Goal: Task Accomplishment & Management: Manage account settings

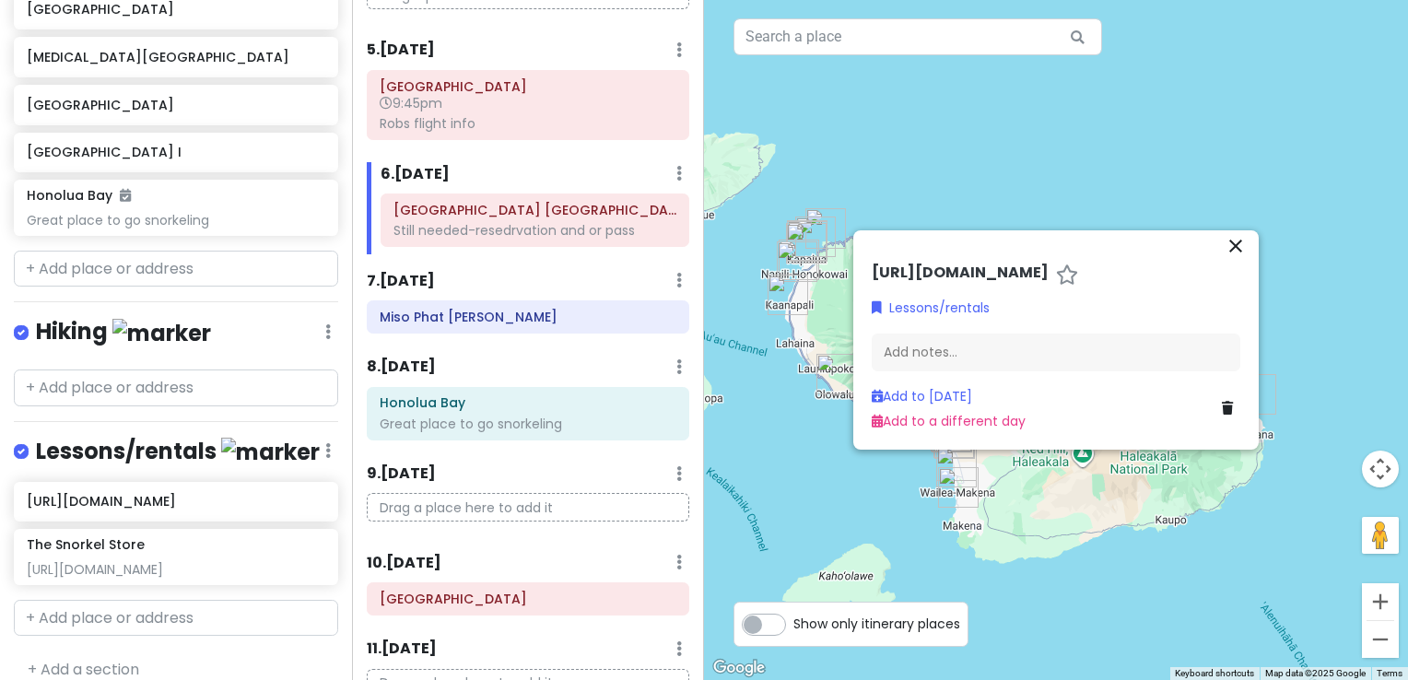
scroll to position [335, 0]
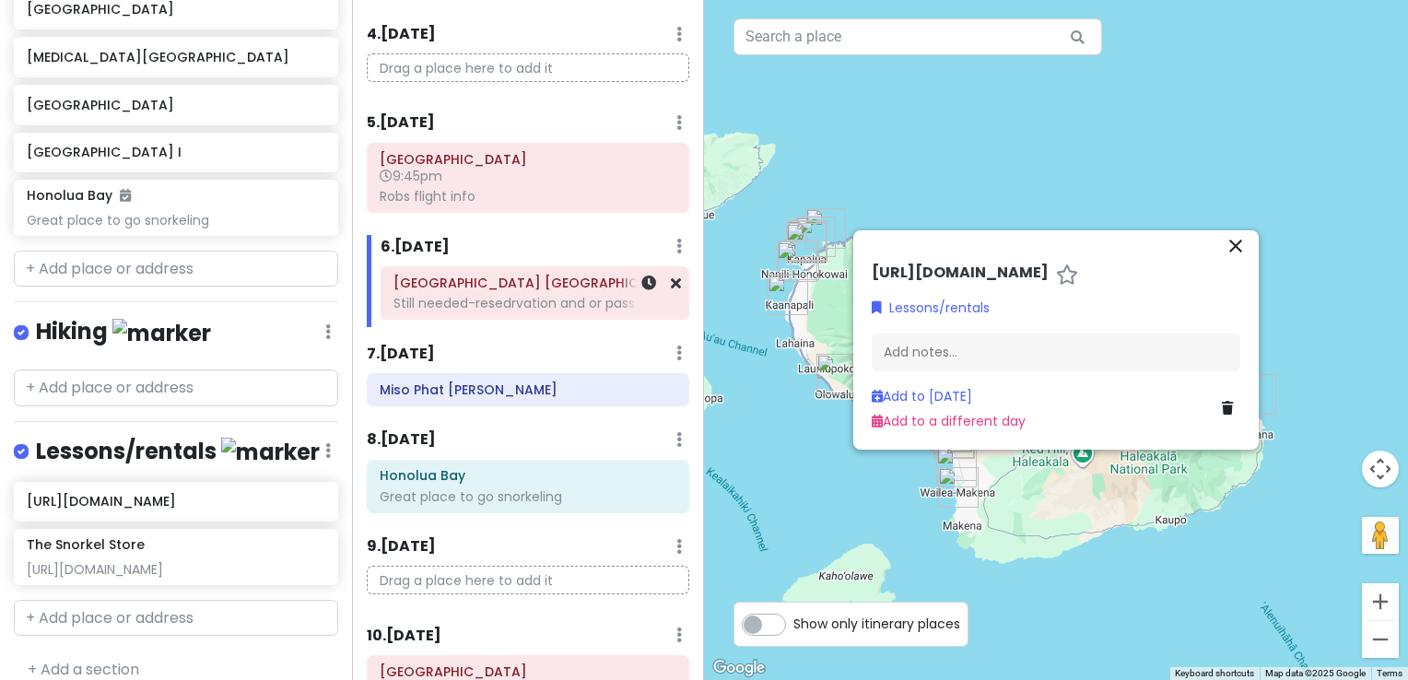
click at [500, 305] on div "Still needed-resedrvation and or pass" at bounding box center [535, 303] width 283 height 17
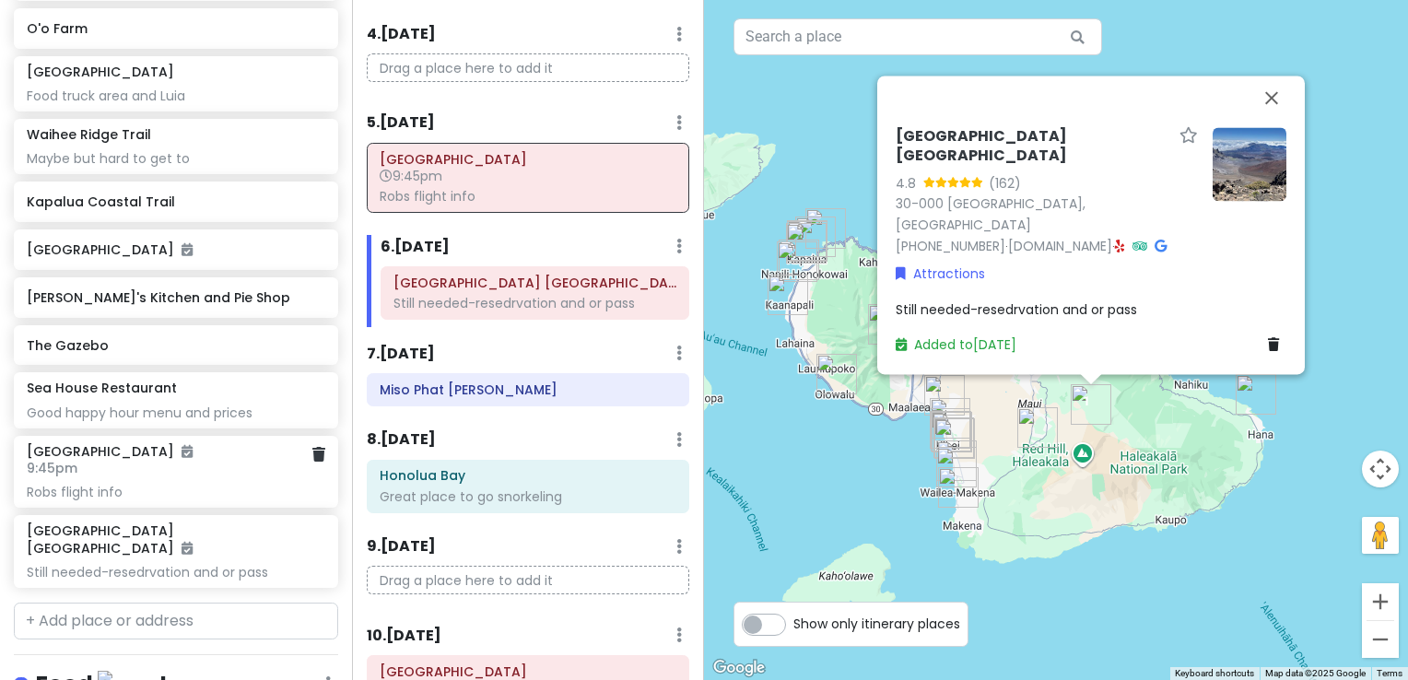
scroll to position [78, 0]
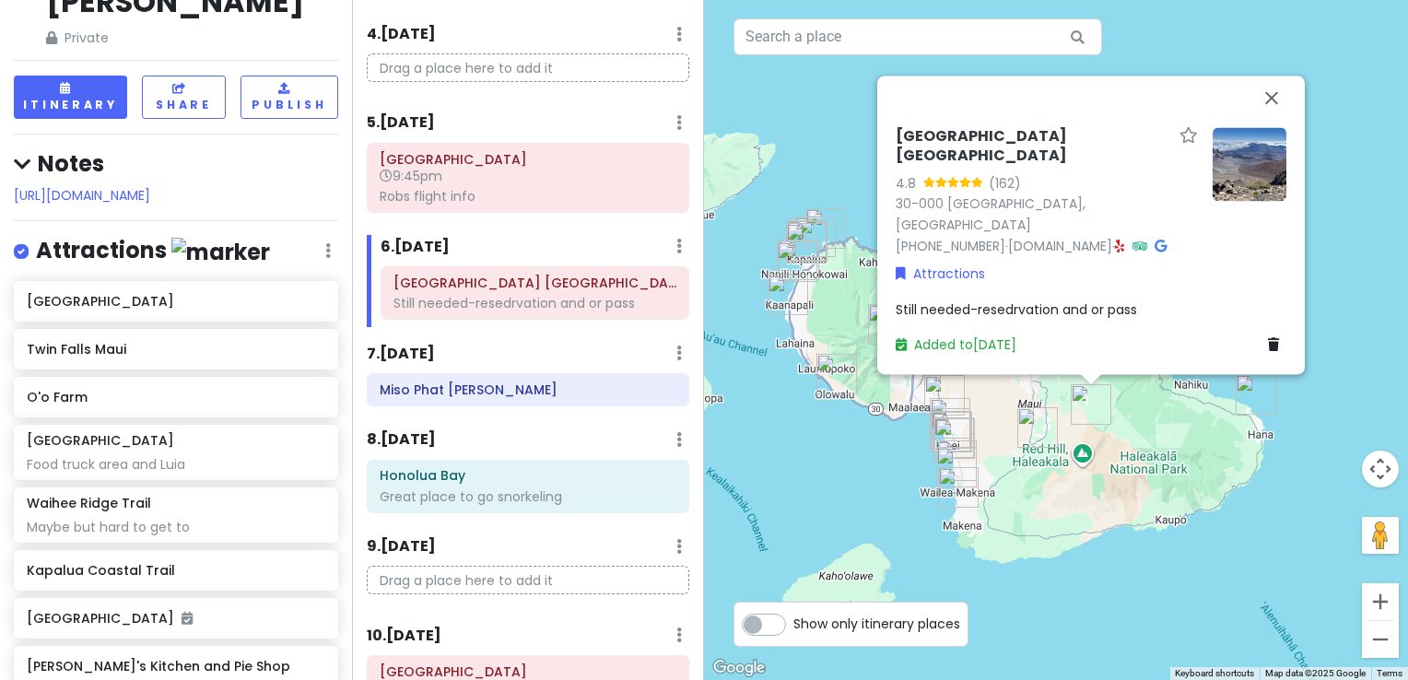
click at [302, 185] on div "[URL][DOMAIN_NAME]" at bounding box center [176, 195] width 324 height 20
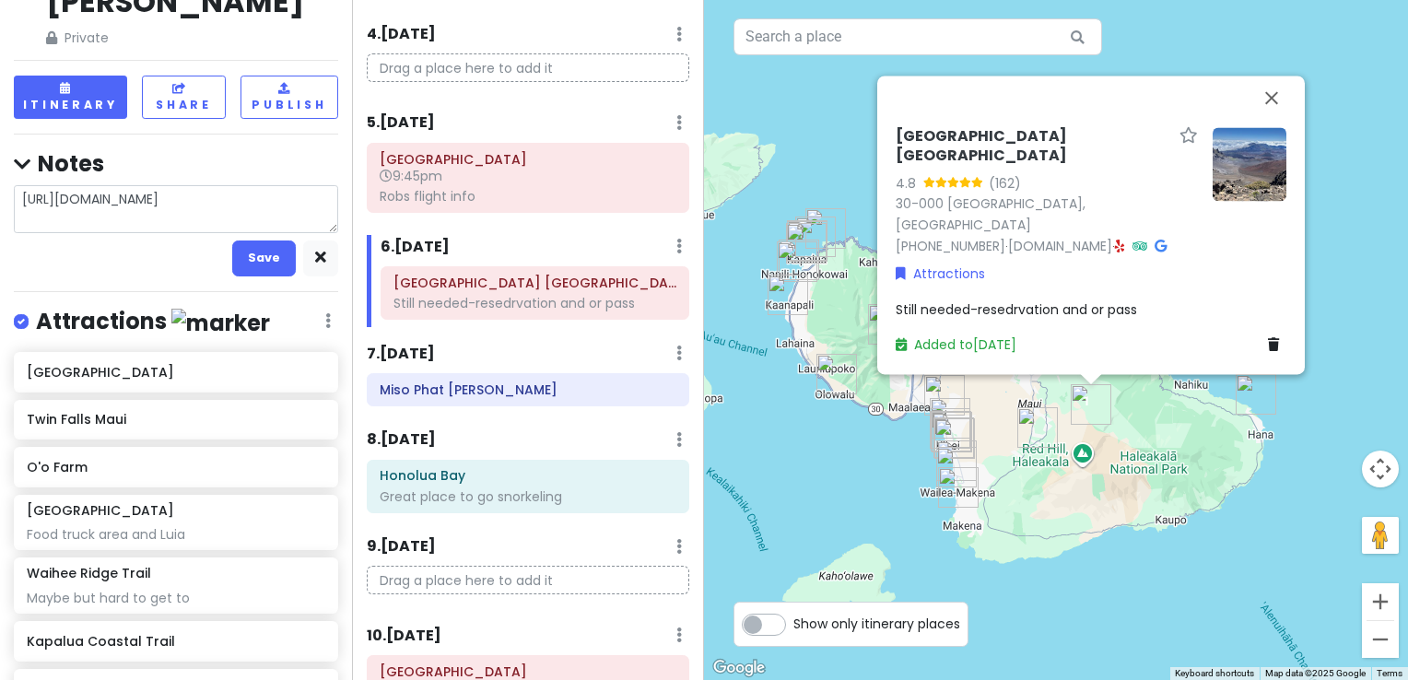
click at [306, 185] on textarea "[URL][DOMAIN_NAME]" at bounding box center [176, 209] width 324 height 48
type textarea "x"
type textarea "[URL][DOMAIN_NAME]"
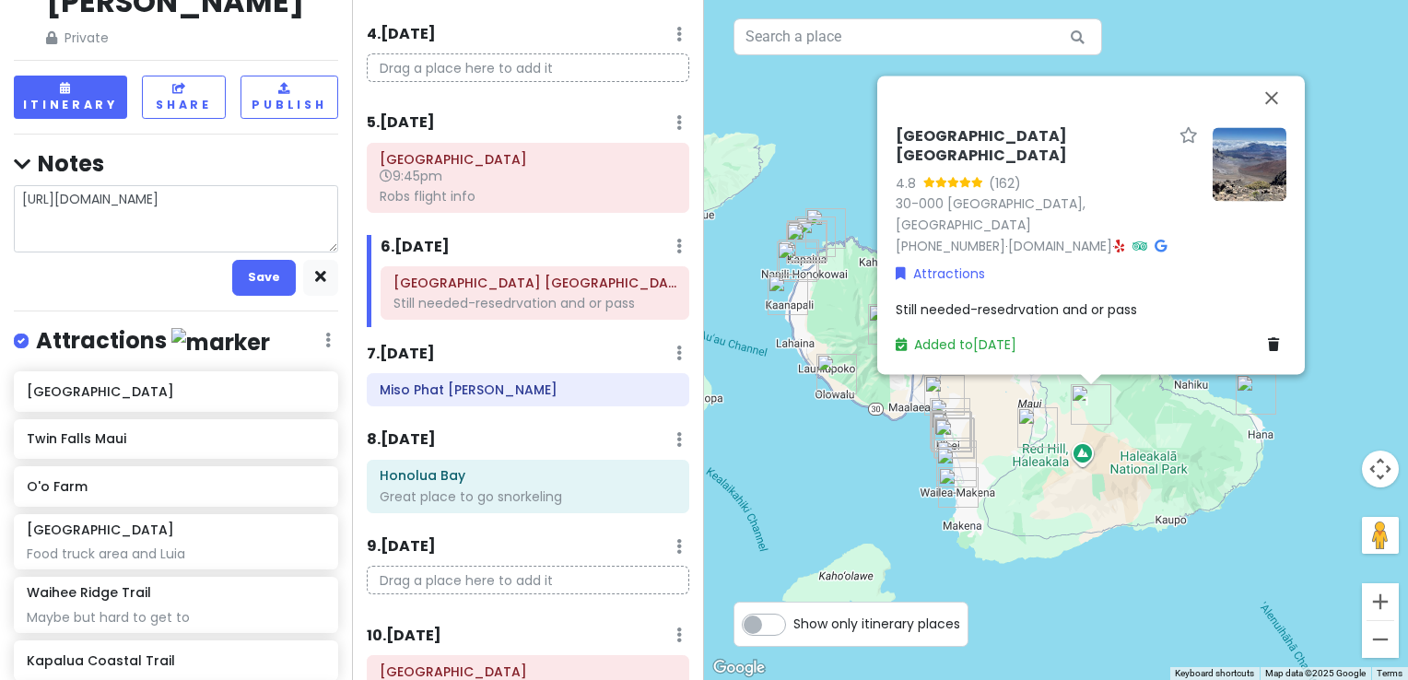
type textarea "x"
type textarea "[URL][DOMAIN_NAME]"
type textarea "x"
type textarea "[URL][DOMAIN_NAME]"
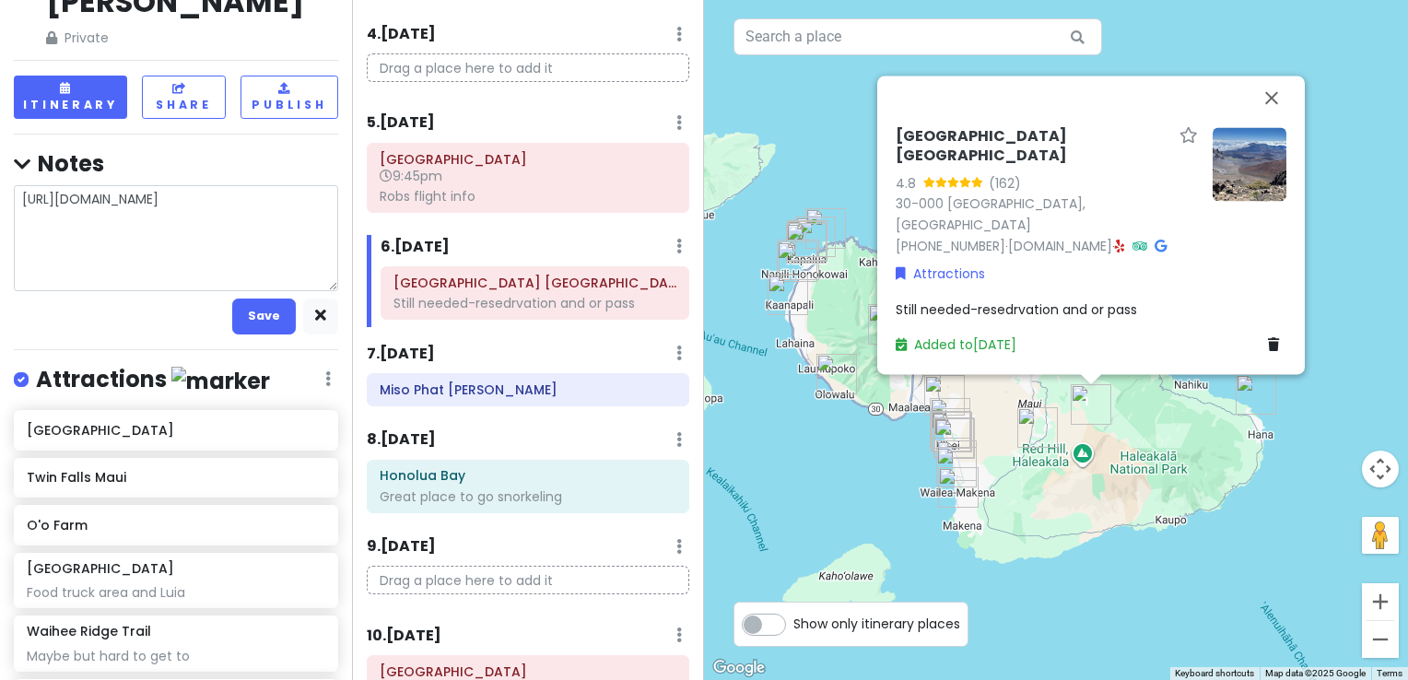
type textarea "x"
type textarea "[URL][DOMAIN_NAME] R"
type textarea "x"
type textarea "[URL][DOMAIN_NAME] Re"
type textarea "x"
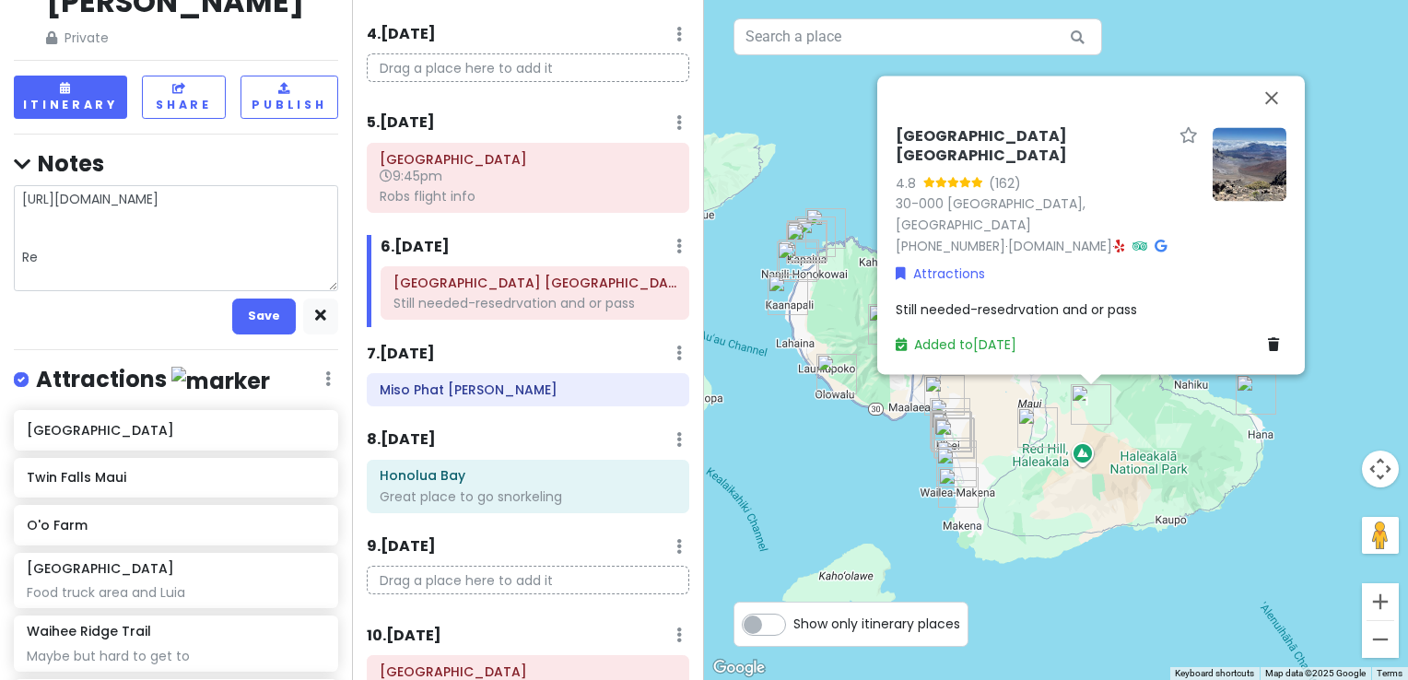
type textarea "[URL][DOMAIN_NAME] Res"
type textarea "x"
type textarea "[URL][DOMAIN_NAME] Rese"
type textarea "x"
type textarea "[URL][DOMAIN_NAME] [PERSON_NAME]"
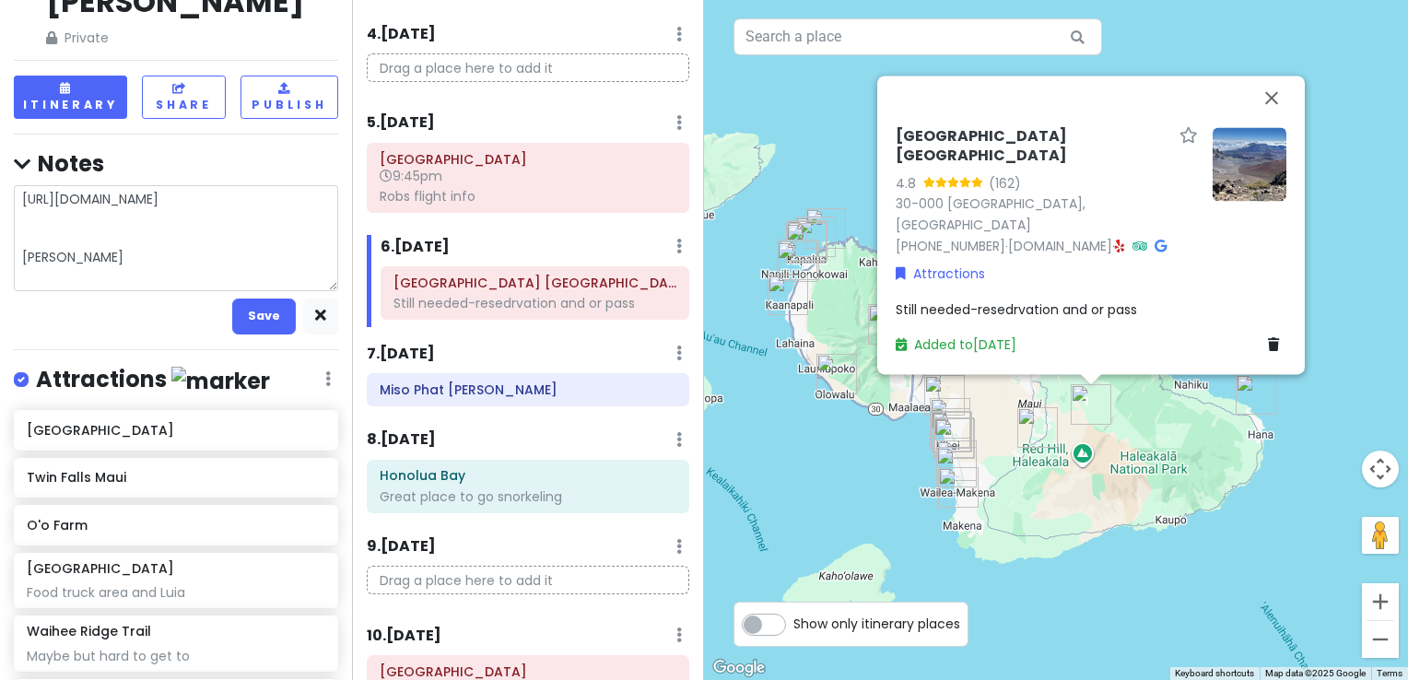
type textarea "x"
type textarea "[URL][DOMAIN_NAME] Reserv"
type textarea "x"
type textarea "[URL][DOMAIN_NAME] Reserva"
type textarea "x"
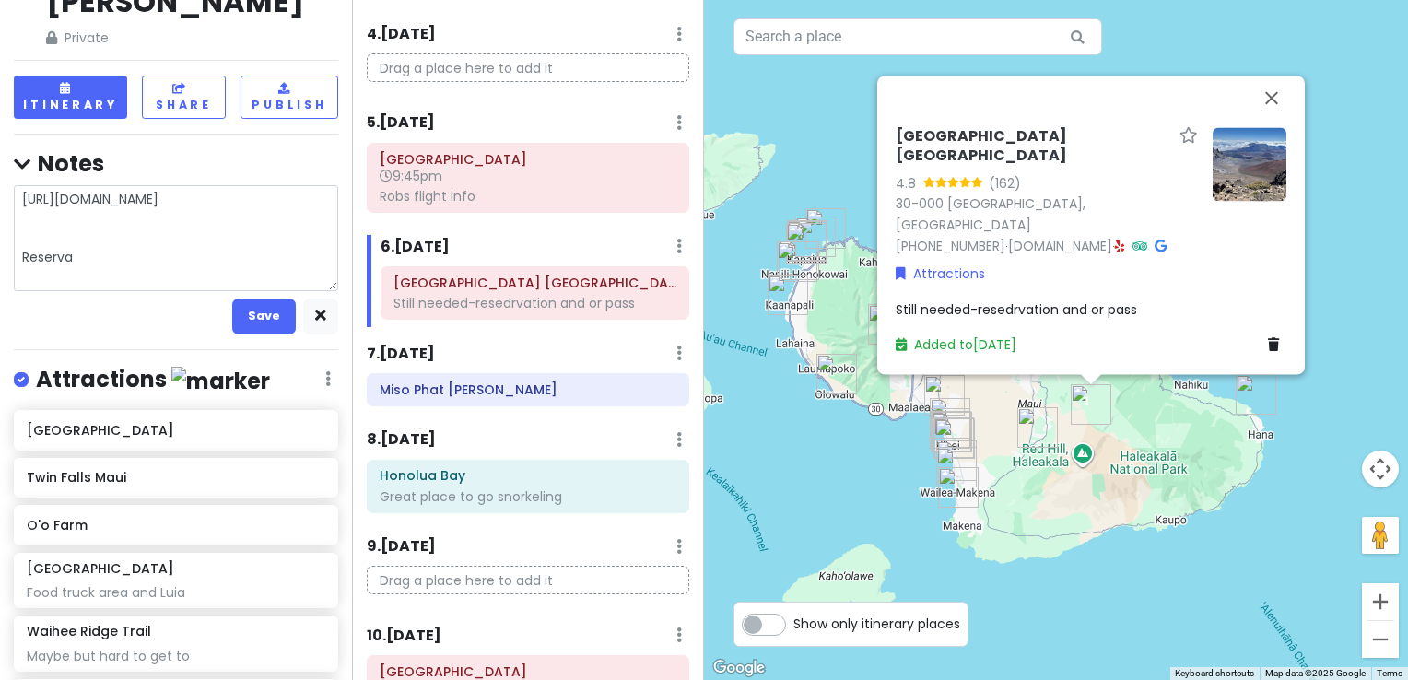
type textarea "[URL][DOMAIN_NAME] Reservat"
type textarea "x"
type textarea "[URL][DOMAIN_NAME] Reservati"
type textarea "x"
type textarea "[URL][DOMAIN_NAME] Reservatio"
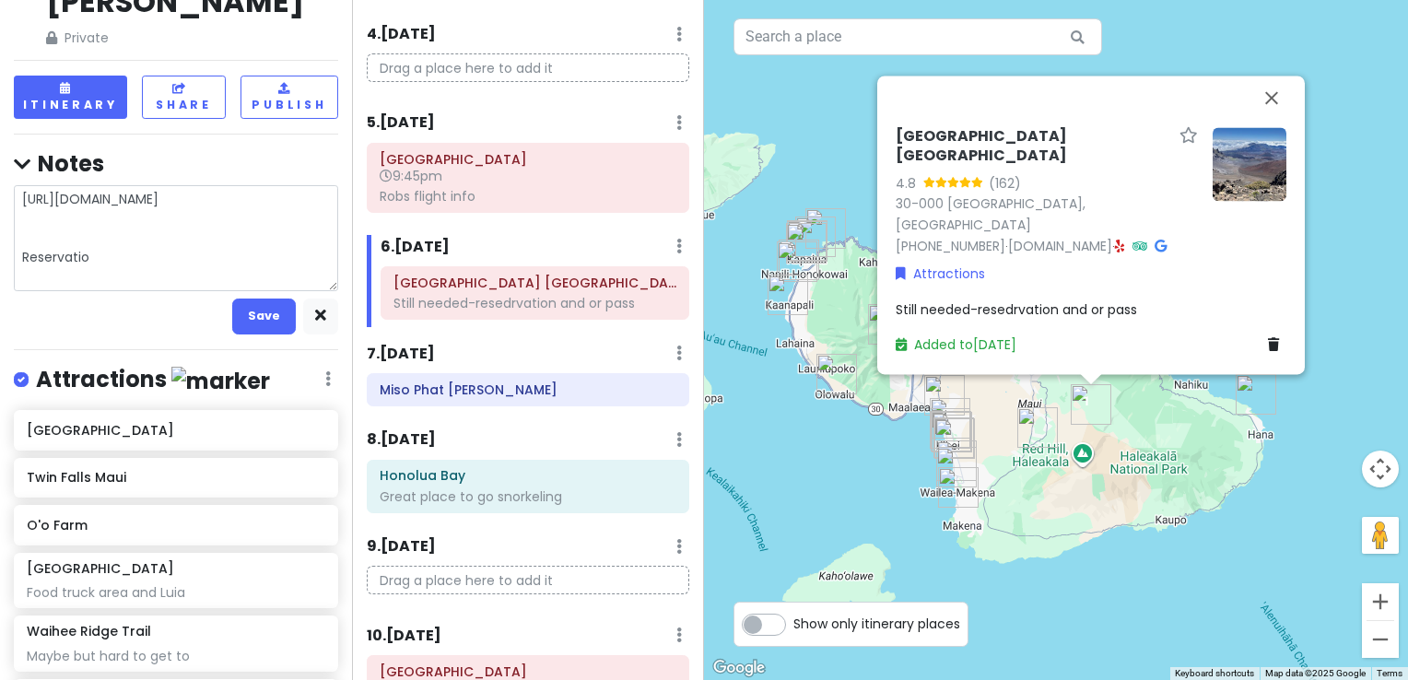
type textarea "x"
type textarea "[URL][DOMAIN_NAME] Reservation"
type textarea "x"
type textarea "[URL][DOMAIN_NAME] Reservations"
type textarea "x"
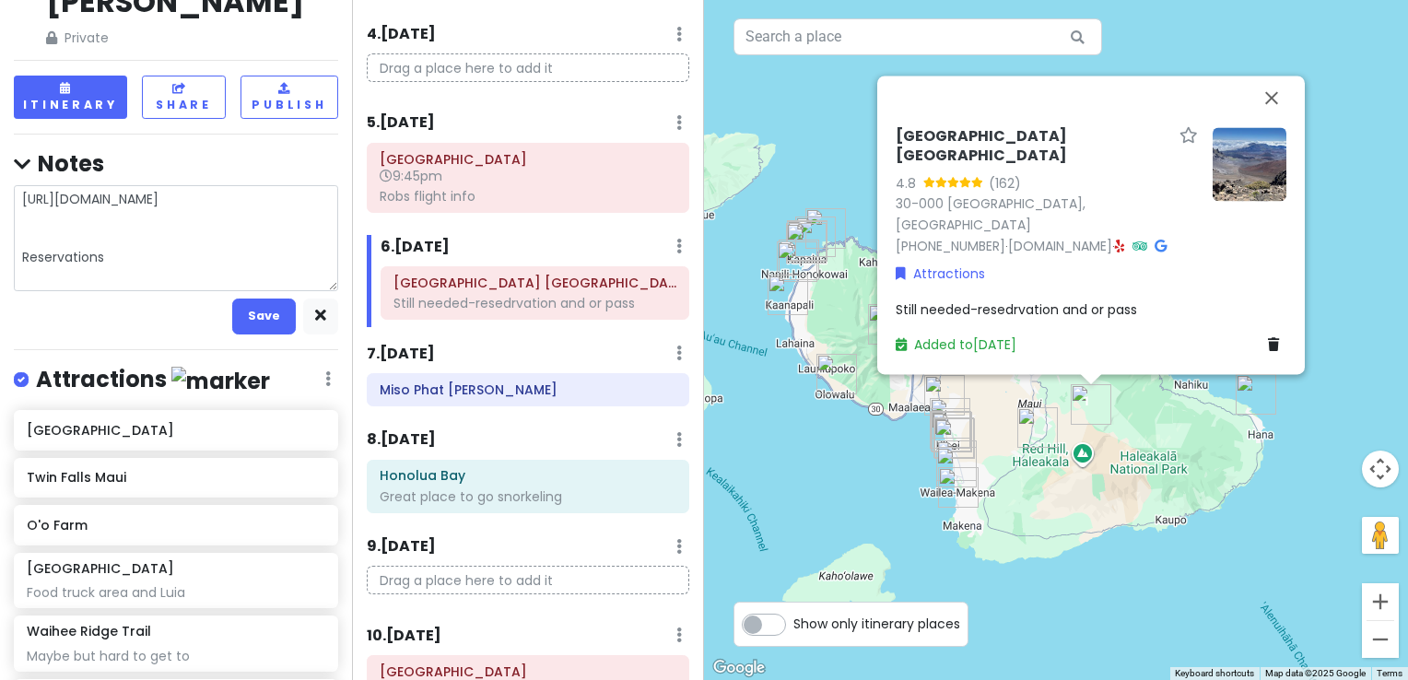
type textarea "[URL][DOMAIN_NAME] Reservations"
type textarea "x"
type textarea "[URL][DOMAIN_NAME] Reservations f"
type textarea "x"
type textarea "[URL][DOMAIN_NAME] Reservations fo"
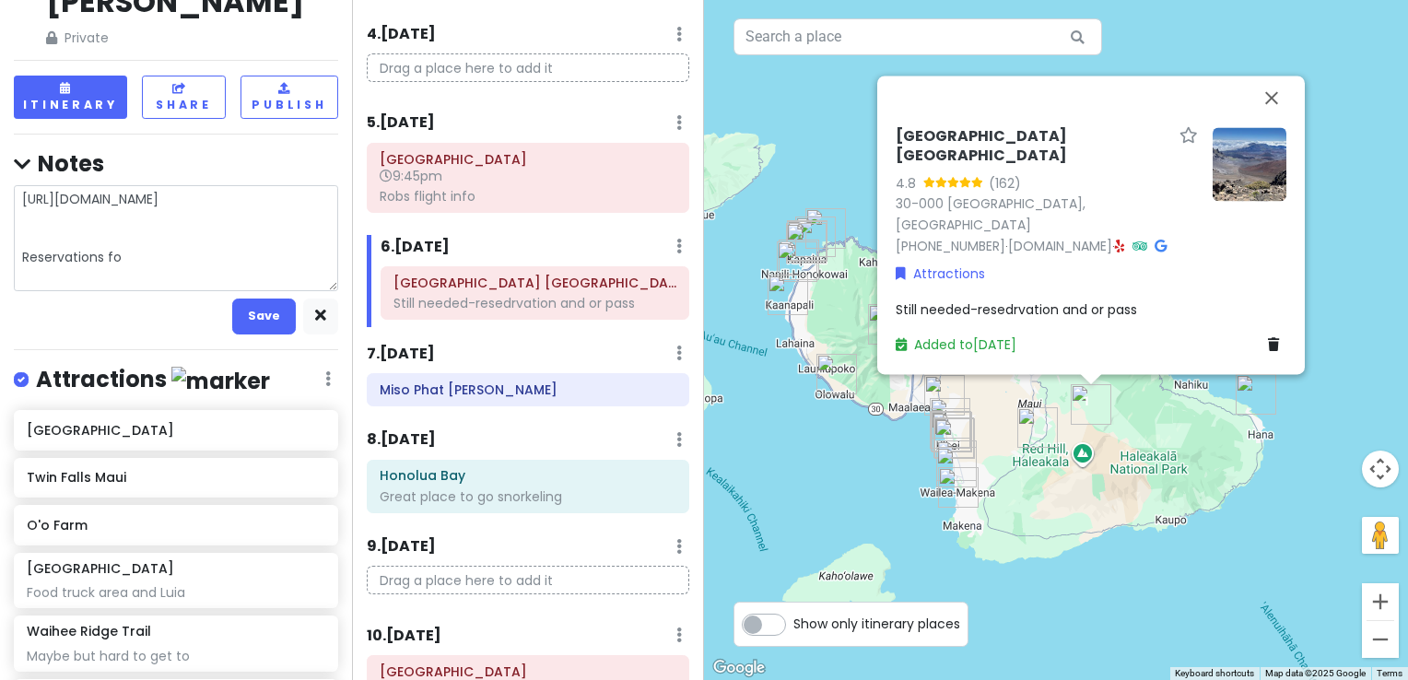
type textarea "x"
type textarea "[URL][DOMAIN_NAME] Reservations for"
type textarea "x"
type textarea "[URL][DOMAIN_NAME] Reservations for"
type textarea "x"
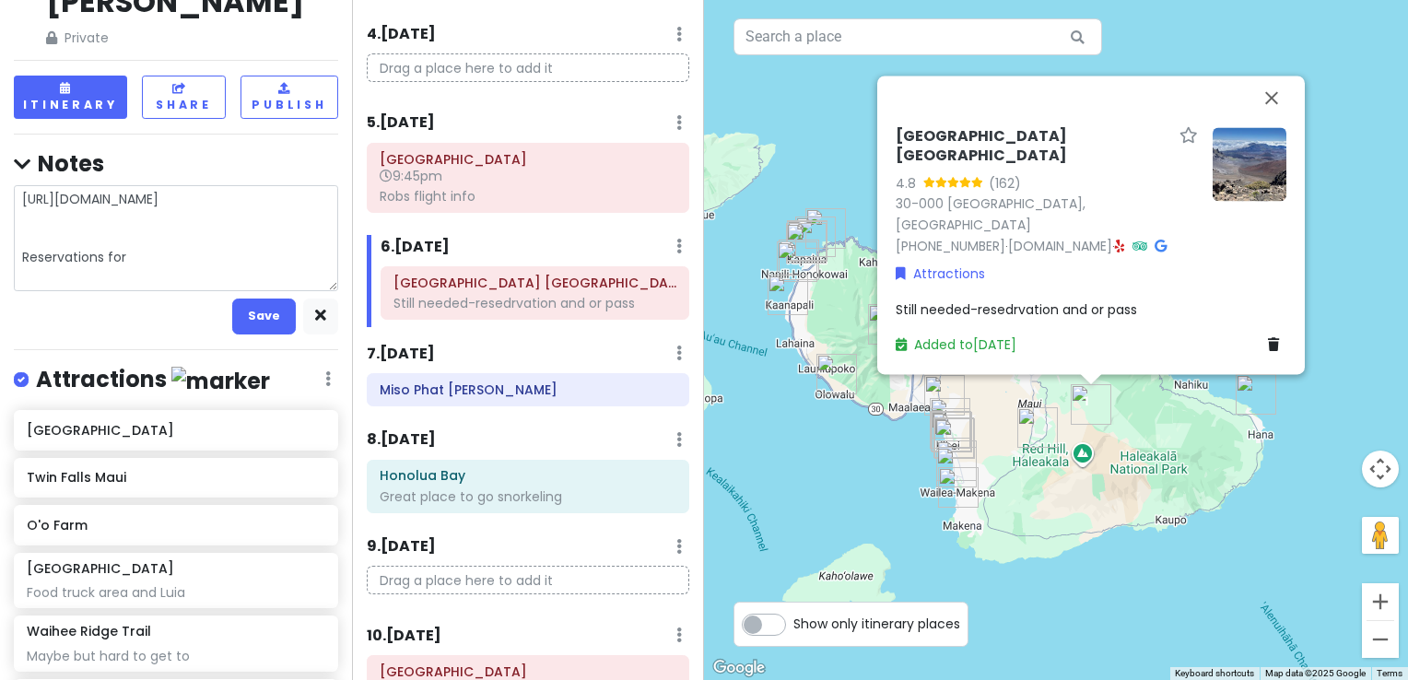
type textarea "[URL][DOMAIN_NAME] Reservations for V"
type textarea "x"
type textarea "[URL][DOMAIN_NAME] Reservations for Vo"
type textarea "x"
type textarea "[URL][DOMAIN_NAME] Reservations for Vol"
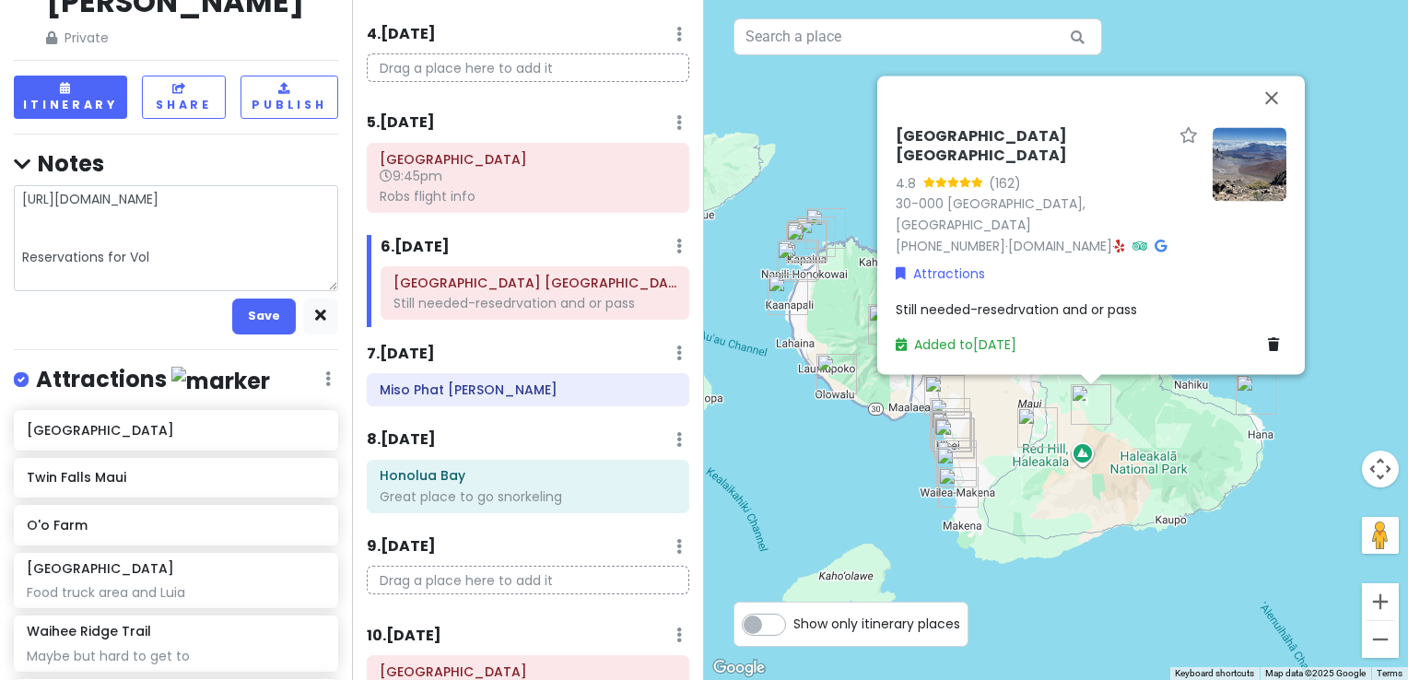
type textarea "x"
type textarea "[URL][DOMAIN_NAME] Reservations for [GEOGRAPHIC_DATA]"
type textarea "x"
type textarea "[URL][DOMAIN_NAME] Reservations for [GEOGRAPHIC_DATA]"
type textarea "x"
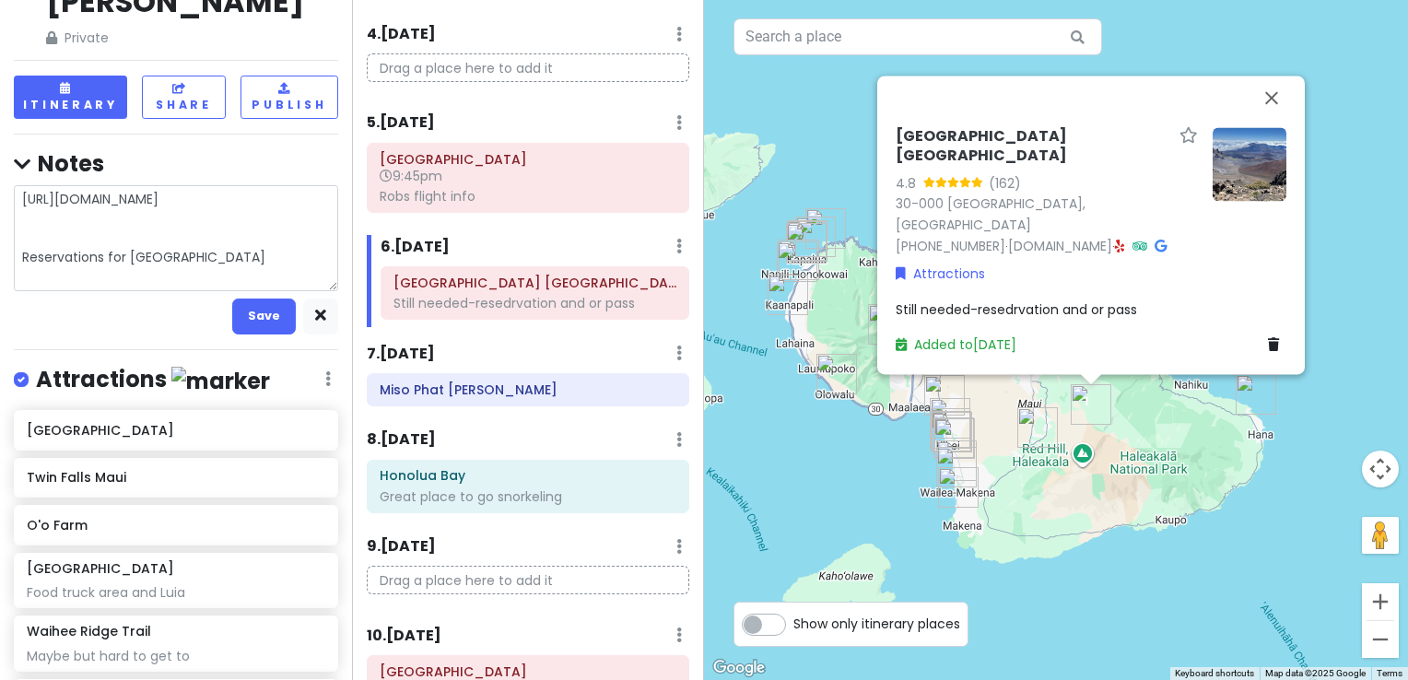
type textarea "[URL][DOMAIN_NAME] Reservations for [GEOGRAPHIC_DATA]"
type textarea "x"
type textarea "[URL][DOMAIN_NAME] Reservations for Volcano"
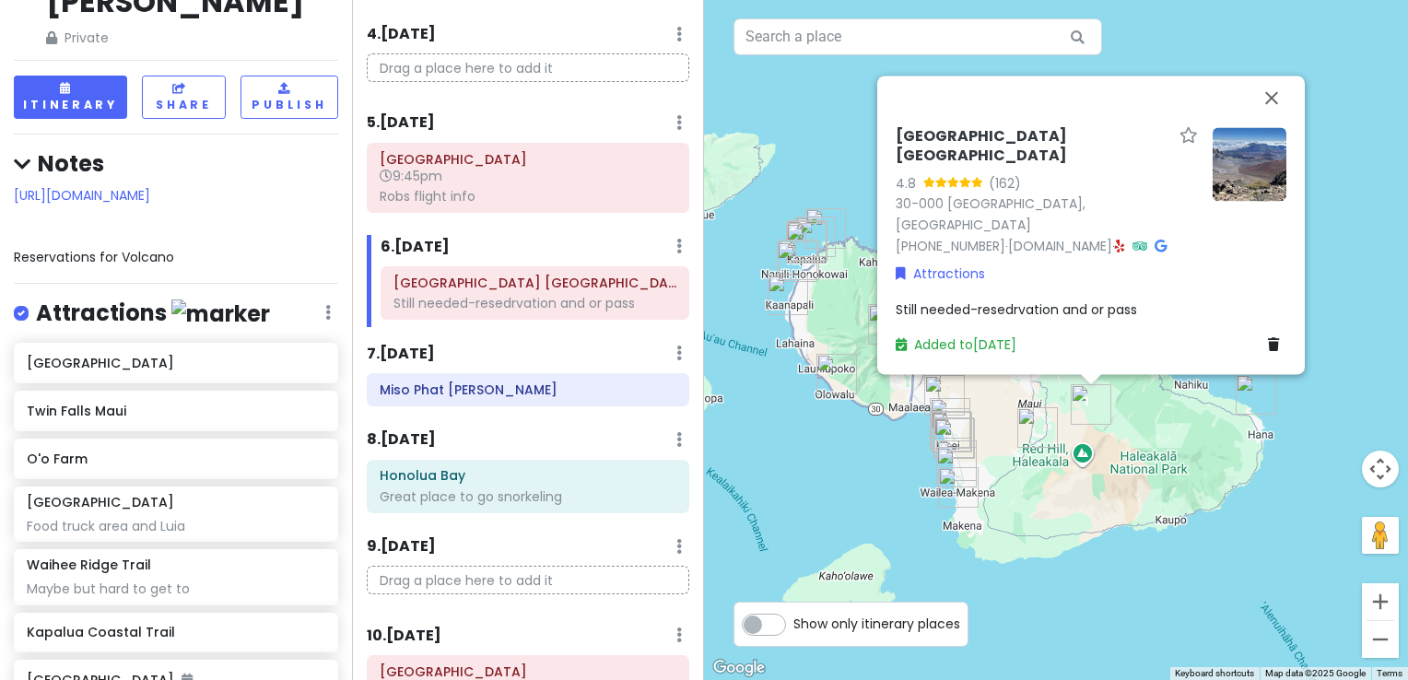
click at [203, 238] on div "[URL][DOMAIN_NAME] Reservations for Volcano" at bounding box center [176, 226] width 324 height 83
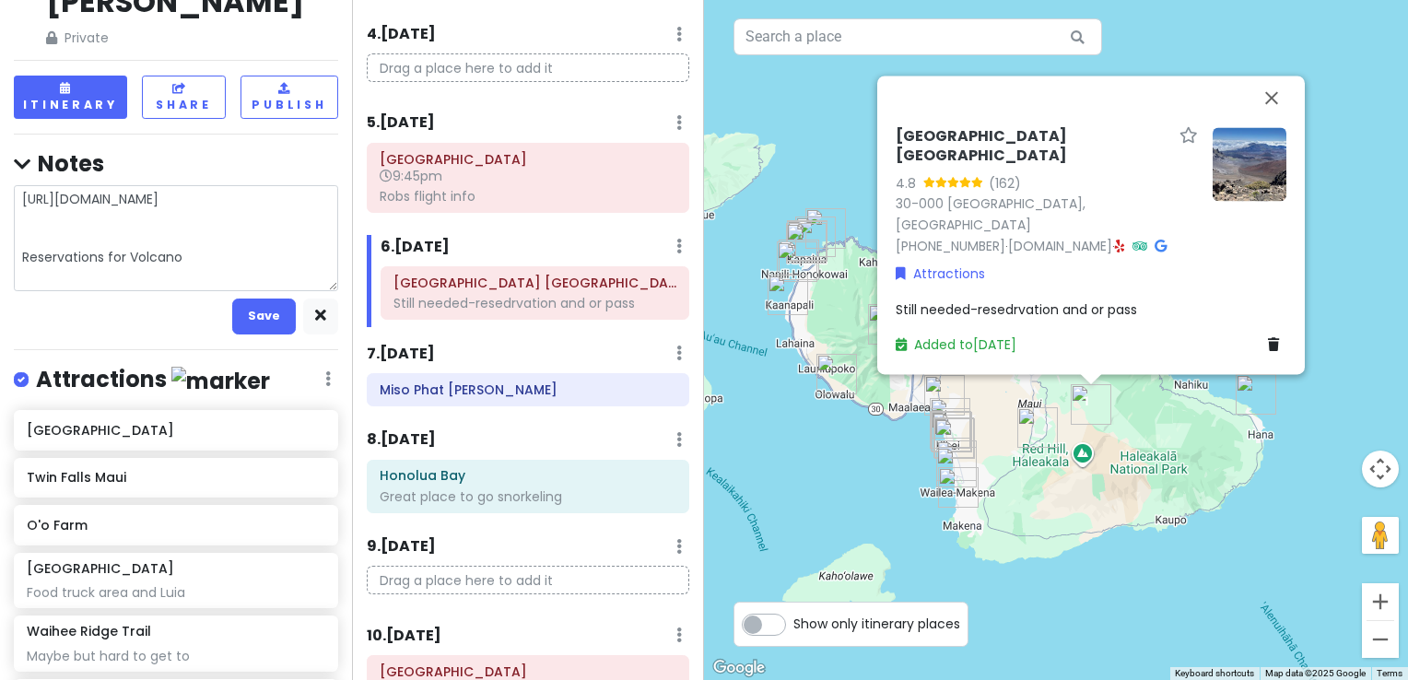
click at [203, 238] on textarea "[URL][DOMAIN_NAME] Reservations for Volcano" at bounding box center [176, 238] width 324 height 106
type textarea "x"
type textarea "[URL][DOMAIN_NAME] Reservations for Volcano"
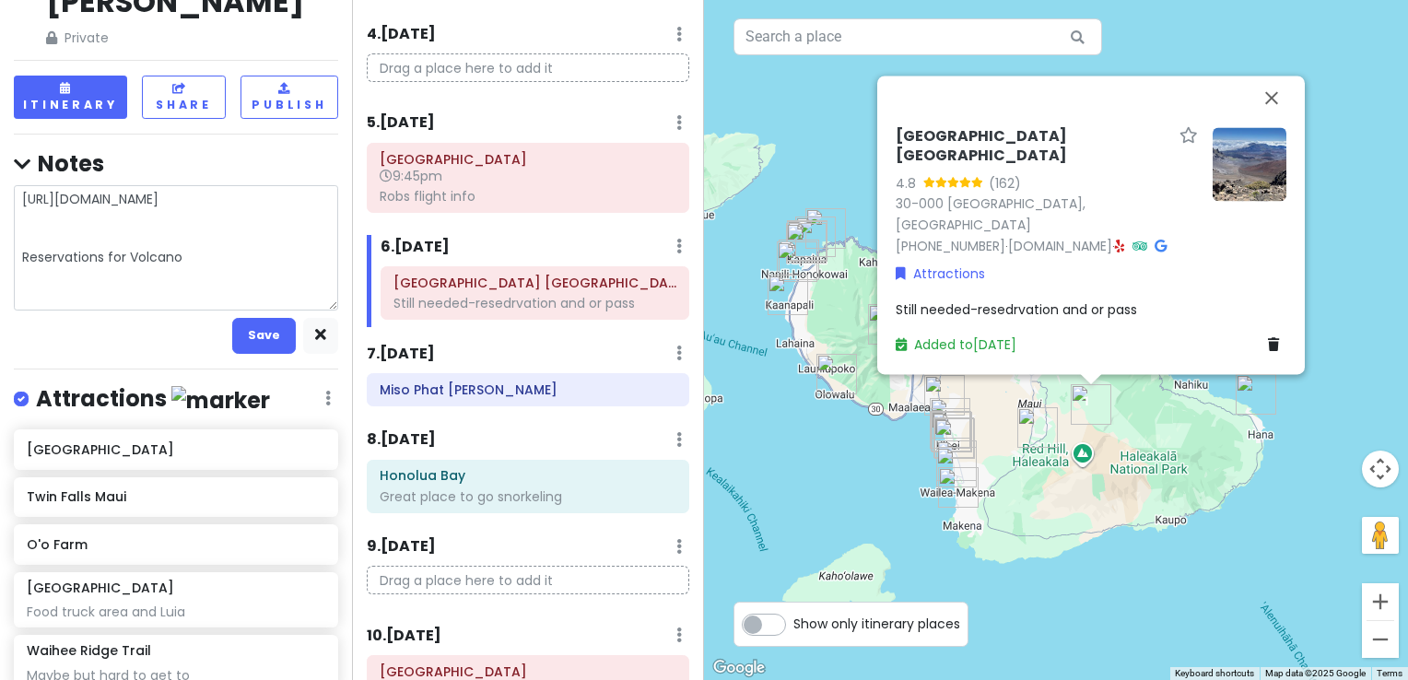
type textarea "x"
type textarea "[URL][DOMAIN_NAME] Reservations for Volcano [DATE] Start Date [DATE] Valid Thro…"
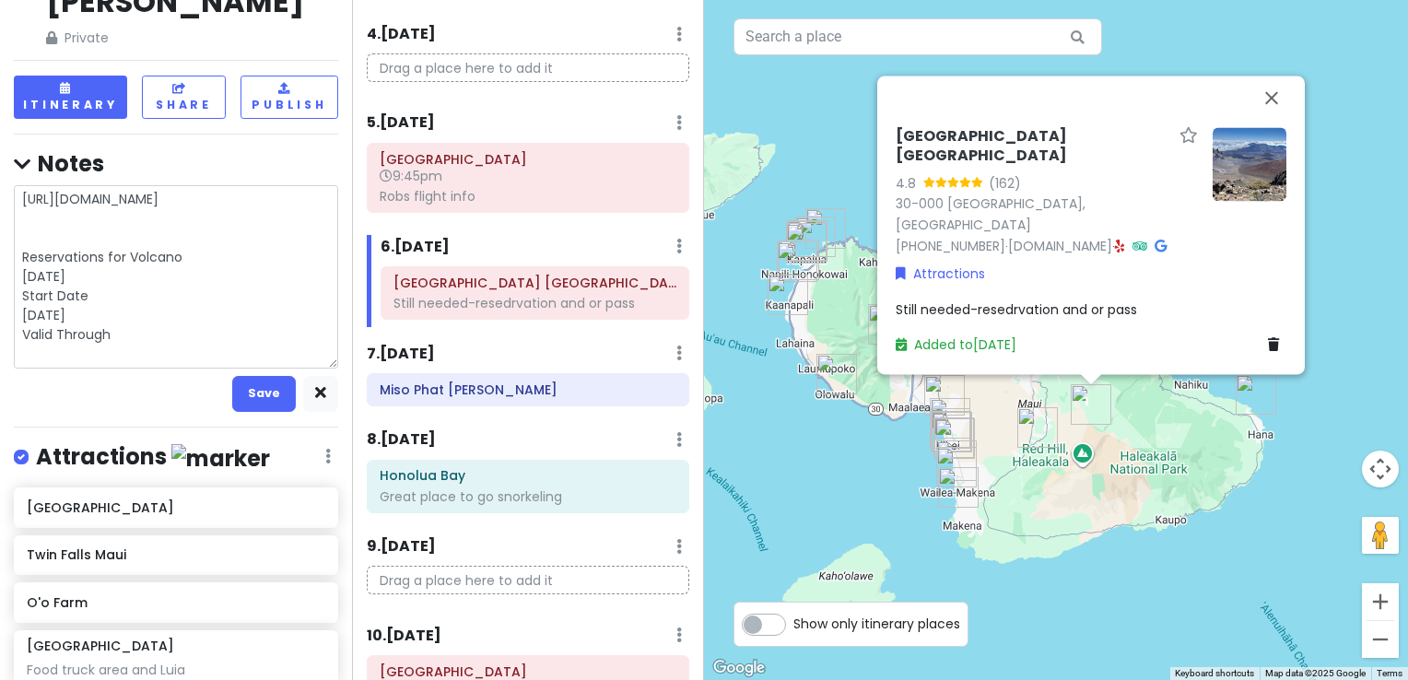
click at [113, 320] on textarea "[URL][DOMAIN_NAME] Reservations for Volcano [DATE] Start Date [DATE] Valid Thro…" at bounding box center [176, 276] width 324 height 183
drag, startPoint x: 88, startPoint y: 276, endPoint x: 11, endPoint y: 279, distance: 77.5
click at [11, 279] on div "Maui-Kihei Trip Private Change Dates Make a Copy Delete Trip Give Feedback 💡 Su…" at bounding box center [176, 340] width 352 height 680
type textarea "x"
type textarea "[URL][DOMAIN_NAME] Reservations for Volcano [DATE] [DATE] Valid Through"
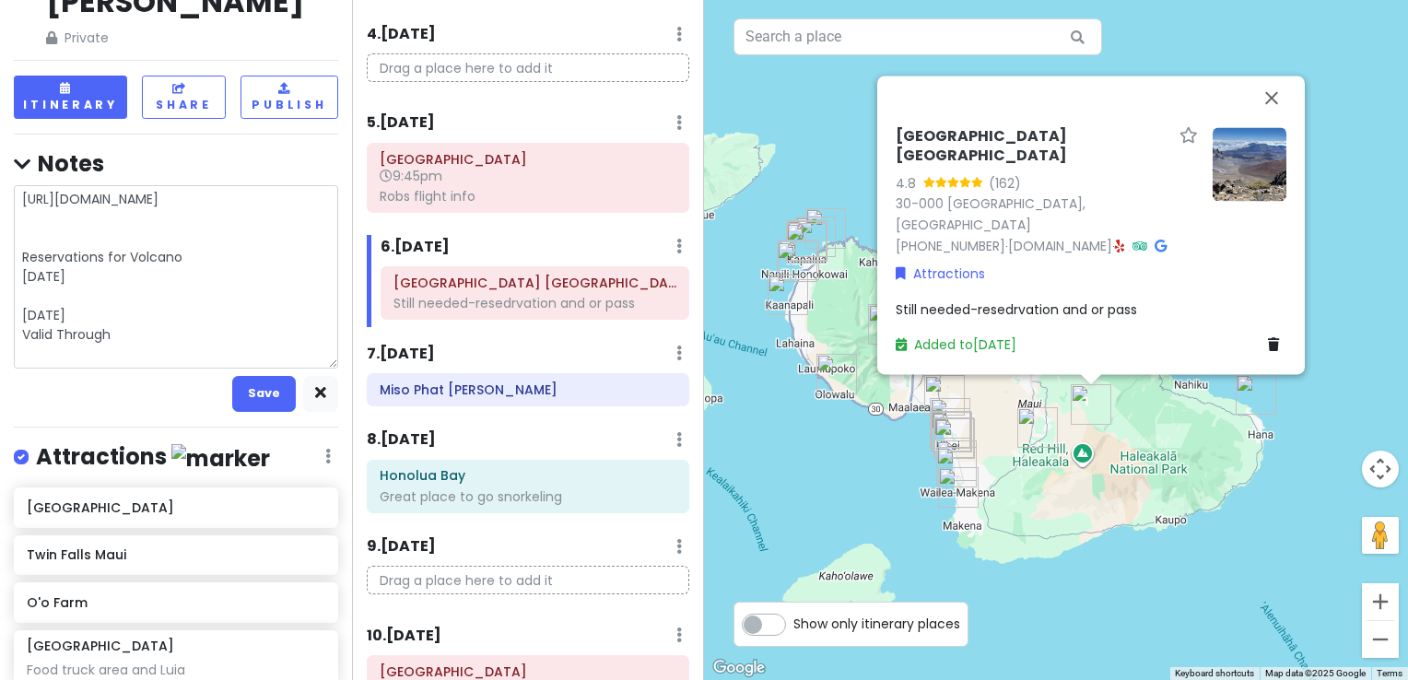
click at [19, 256] on textarea "[URL][DOMAIN_NAME] Reservations for Volcano [DATE] [DATE] Valid Through" at bounding box center [176, 276] width 324 height 183
type textarea "x"
type textarea "[URL][DOMAIN_NAME] Reservations for Volcano Start DateMon, [DATE] [DATE] Valid …"
type textarea "x"
type textarea "[URL][DOMAIN_NAME] Reservations for Volcano Start Date-[DATE] [DATE] Valid Thro…"
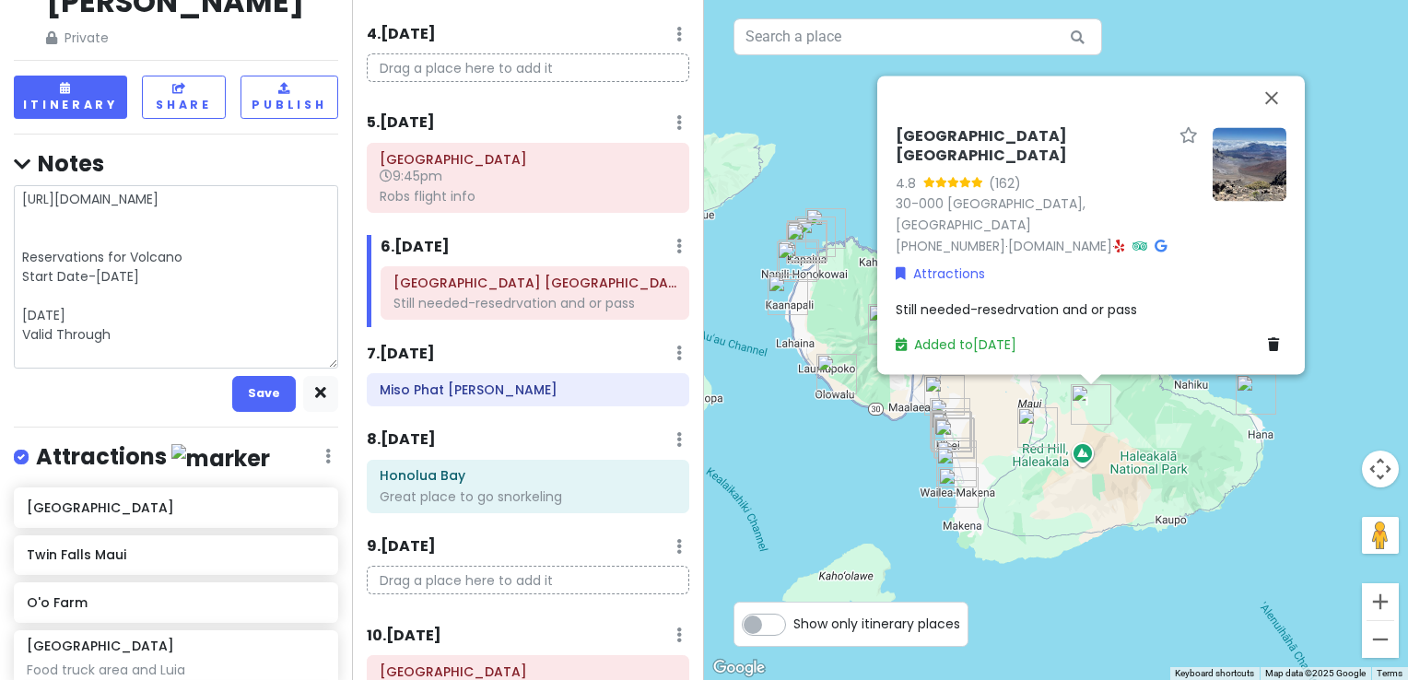
drag, startPoint x: 115, startPoint y: 318, endPoint x: 22, endPoint y: 318, distance: 93.1
click at [22, 318] on textarea "[URL][DOMAIN_NAME] Reservations for Volcano Start Date-[DATE] [DATE] Valid Thro…" at bounding box center [176, 276] width 324 height 183
click at [19, 271] on textarea "[URL][DOMAIN_NAME] Reservations for Volcano Start Date-[DATE] [DATE] Valid Thro…" at bounding box center [176, 276] width 324 height 183
type textarea "x"
type textarea "[URL][DOMAIN_NAME] Reservations for Volcano Start Date-[DATE] Valid Through [DA…"
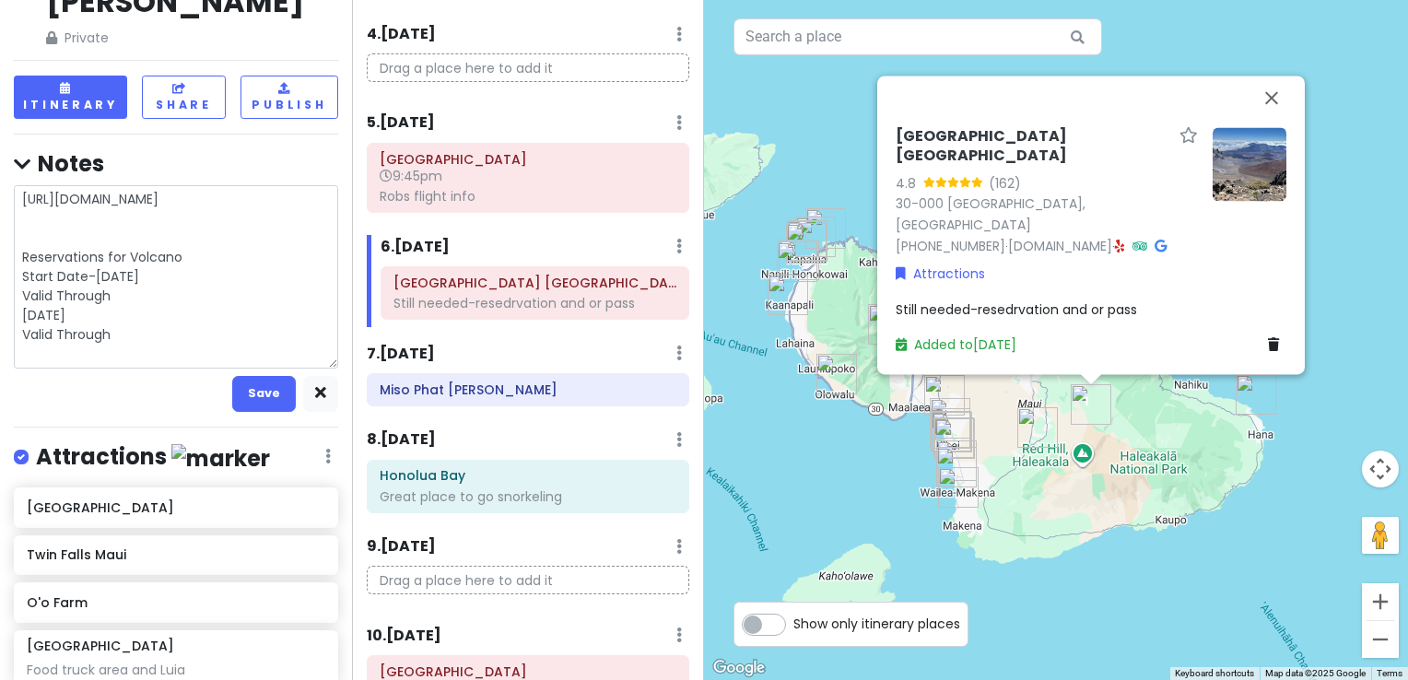
click at [15, 300] on textarea "[URL][DOMAIN_NAME] Reservations for Volcano Start Date-[DATE] Valid Through [DA…" at bounding box center [176, 276] width 324 height 183
type textarea "x"
type textarea "[URL][DOMAIN_NAME] Reservations for Volcano Start Date-[DATE] Valid ThroughWed,…"
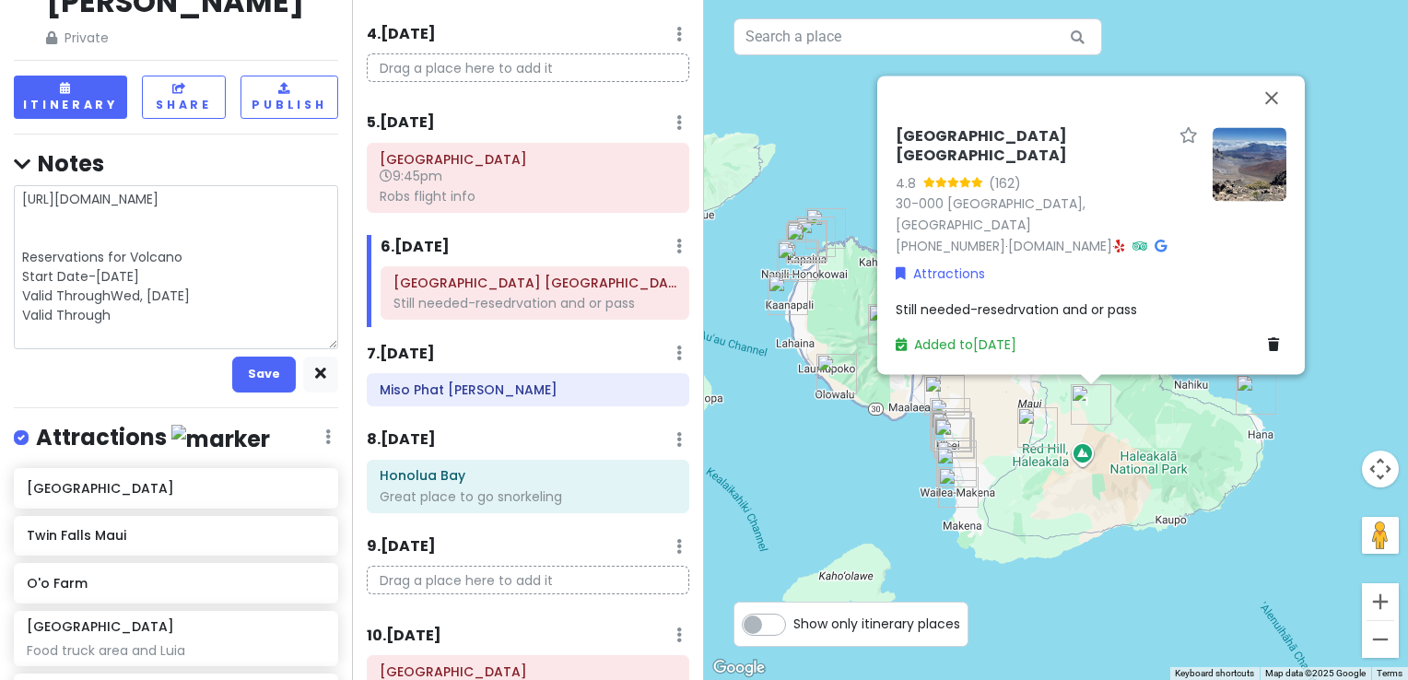
type textarea "x"
type textarea "[URL][DOMAIN_NAME] Reservations for Volcano Start Date-[DATE] Valid Through-[DA…"
click at [119, 302] on textarea "[URL][DOMAIN_NAME] Reservations for Volcano Start Date-[DATE] Valid Through-[DA…" at bounding box center [176, 267] width 324 height 164
type textarea "x"
type textarea "[URL][DOMAIN_NAME] Reservations for Volcano Start Date-[DATE] Valid Through-[DA…"
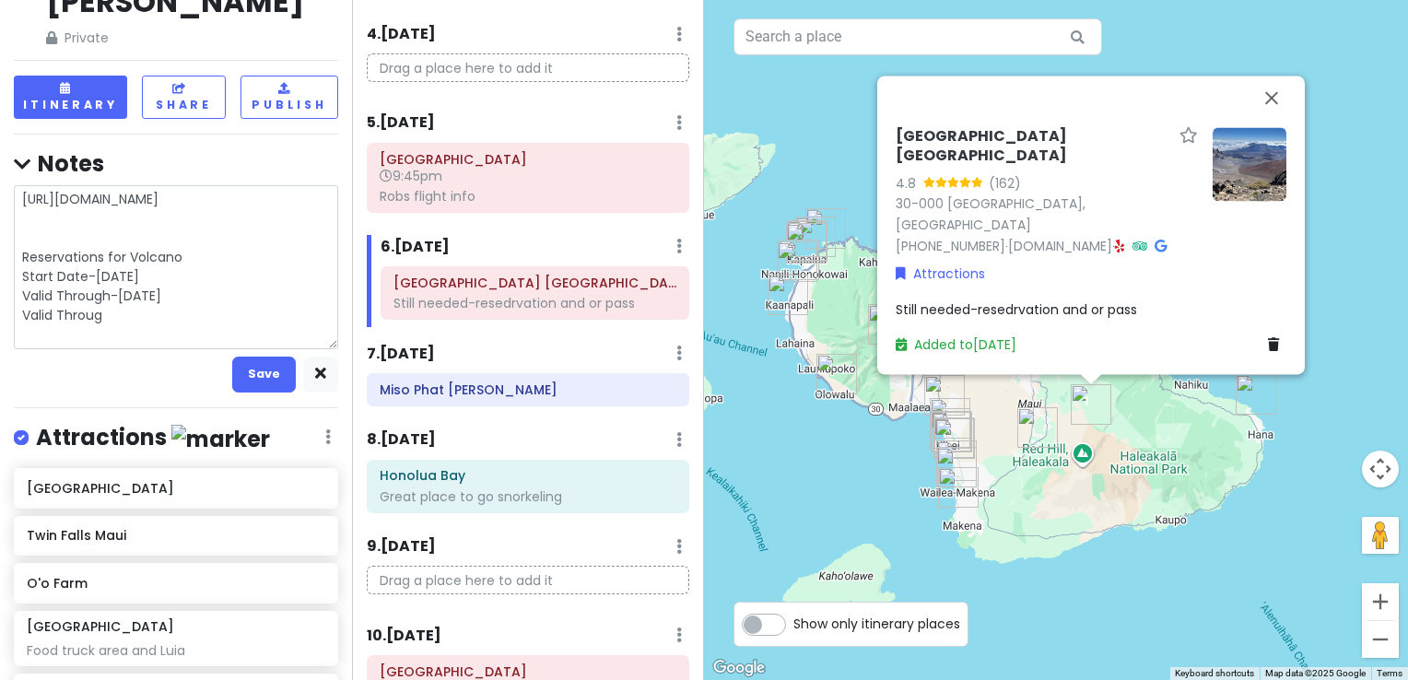
type textarea "x"
type textarea "[URL][DOMAIN_NAME] Reservations for Volcano Start Date-[DATE] Valid Through-[DA…"
type textarea "x"
type textarea "[URL][DOMAIN_NAME] Reservations for Volcano Start Date-[DATE] Valid Through-[DA…"
type textarea "x"
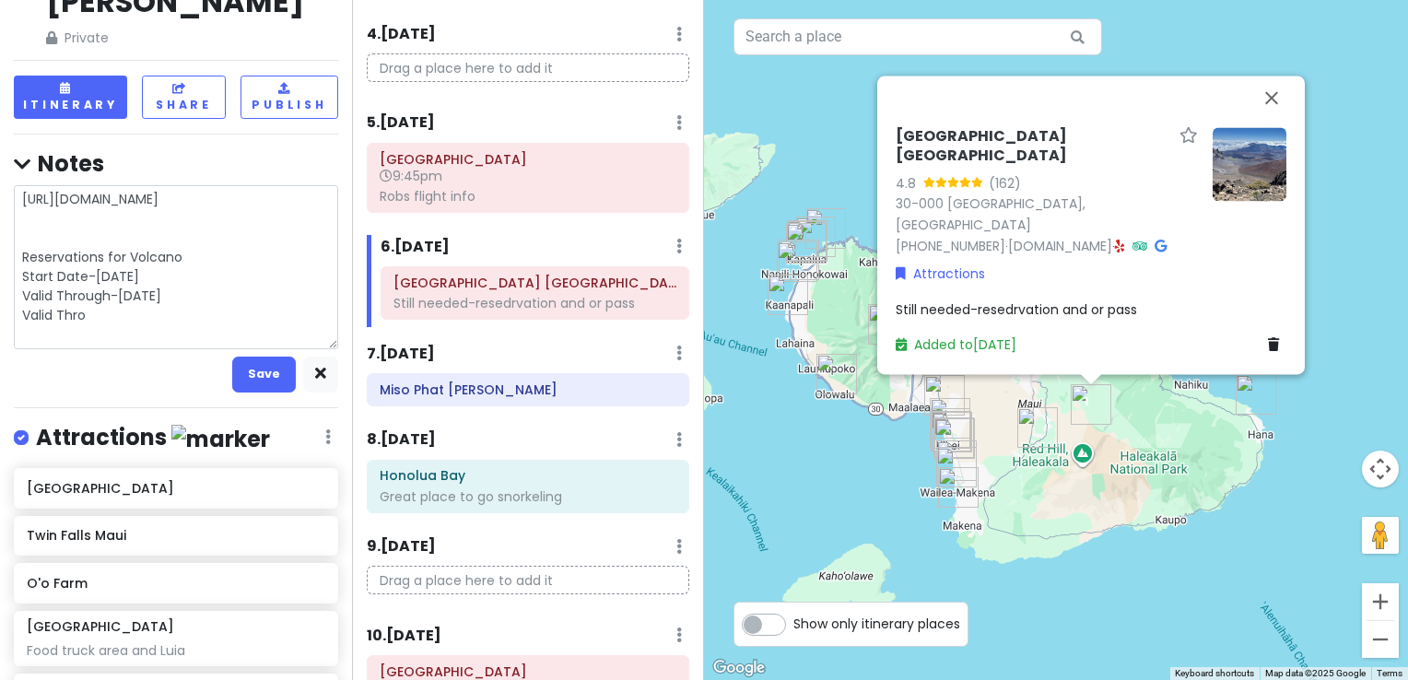
type textarea "[URL][DOMAIN_NAME] Reservations for Volcano Start Date-[DATE] Valid Through-[DA…"
type textarea "x"
type textarea "[URL][DOMAIN_NAME] Reservations for Volcano Start Date-[DATE] Valid Through-[DA…"
type textarea "x"
type textarea "[URL][DOMAIN_NAME] Reservations for Volcano Start Date-[DATE] Valid Through-[DA…"
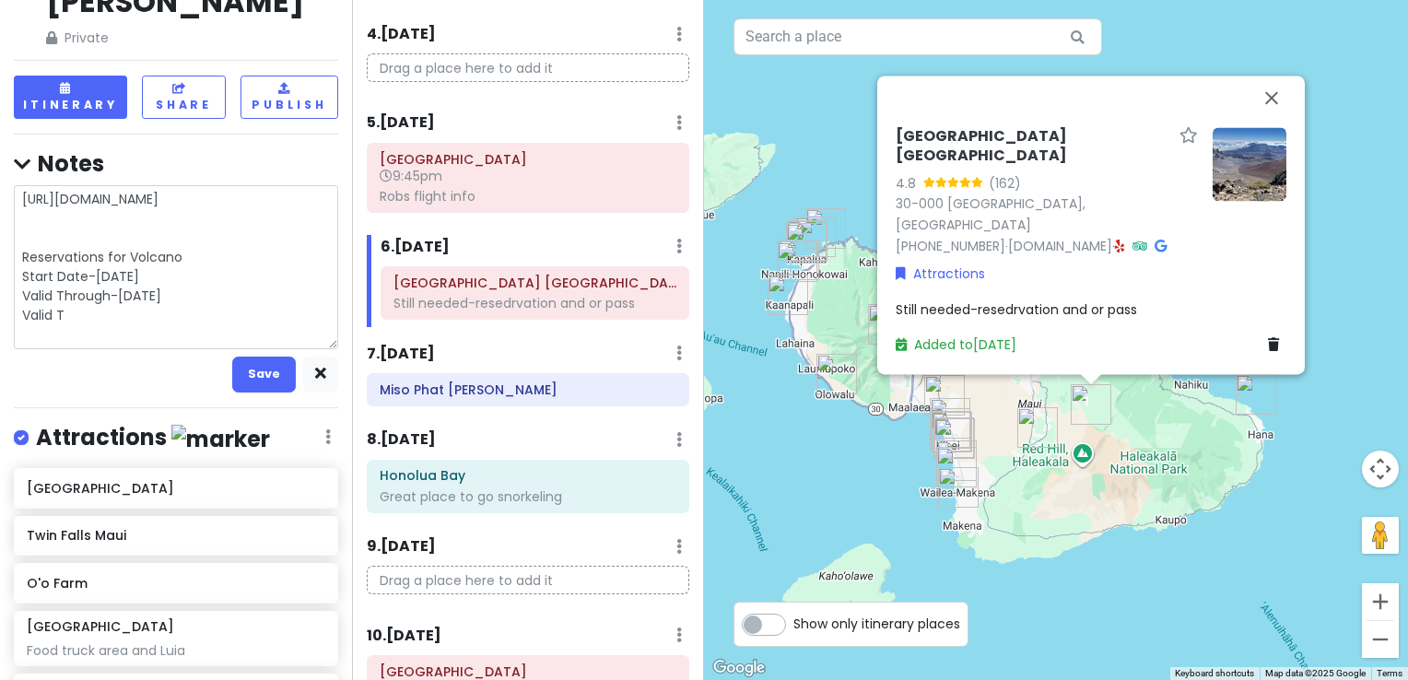
type textarea "x"
type textarea "[URL][DOMAIN_NAME] Reservations for Volcano Start Date-[DATE] Valid Through-[DA…"
type textarea "x"
type textarea "[URL][DOMAIN_NAME] Reservations for Volcano Start Date-[DATE] Valid Through-[DA…"
type textarea "x"
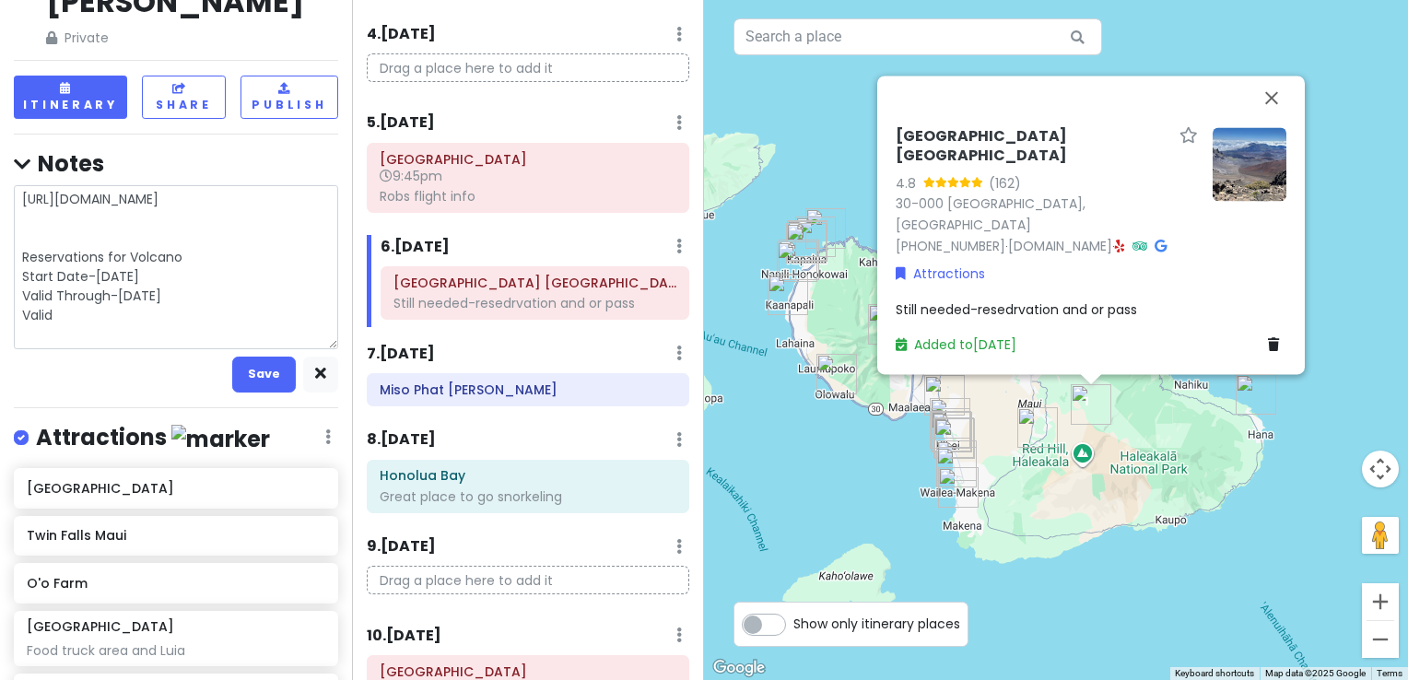
type textarea "[URL][DOMAIN_NAME] Reservations for Volcano Start Date-[DATE] Valid Through-[DA…"
type textarea "x"
type textarea "[URL][DOMAIN_NAME] Reservations for Volcano Start Date-[DATE] Valid Through-[DA…"
type textarea "x"
type textarea "[URL][DOMAIN_NAME] Reservations for Volcano Start Date-[DATE] Valid Through-[DA…"
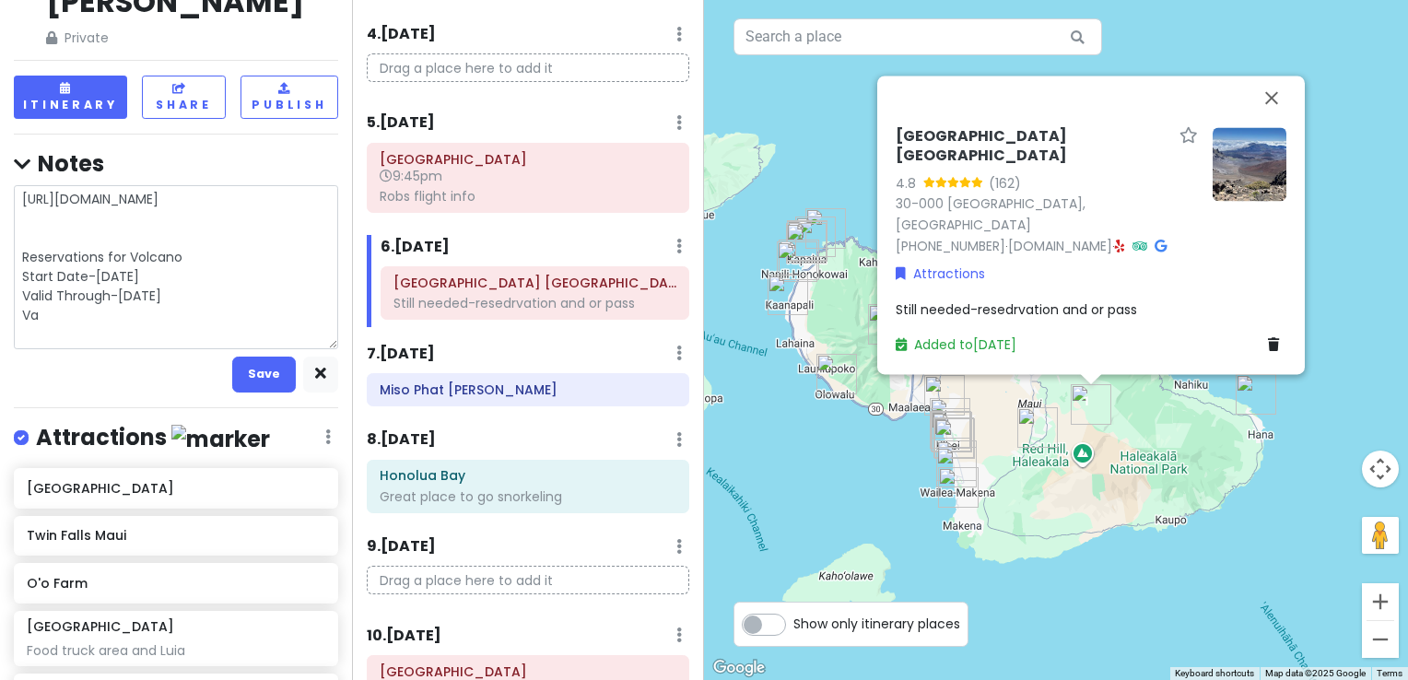
type textarea "x"
type textarea "[URL][DOMAIN_NAME] Reservations for Volcano Start Date-[DATE] Valid Through-[DA…"
type textarea "x"
type textarea "[URL][DOMAIN_NAME] Reservations for Volcano Start Date-[DATE] Valid Through-[DA…"
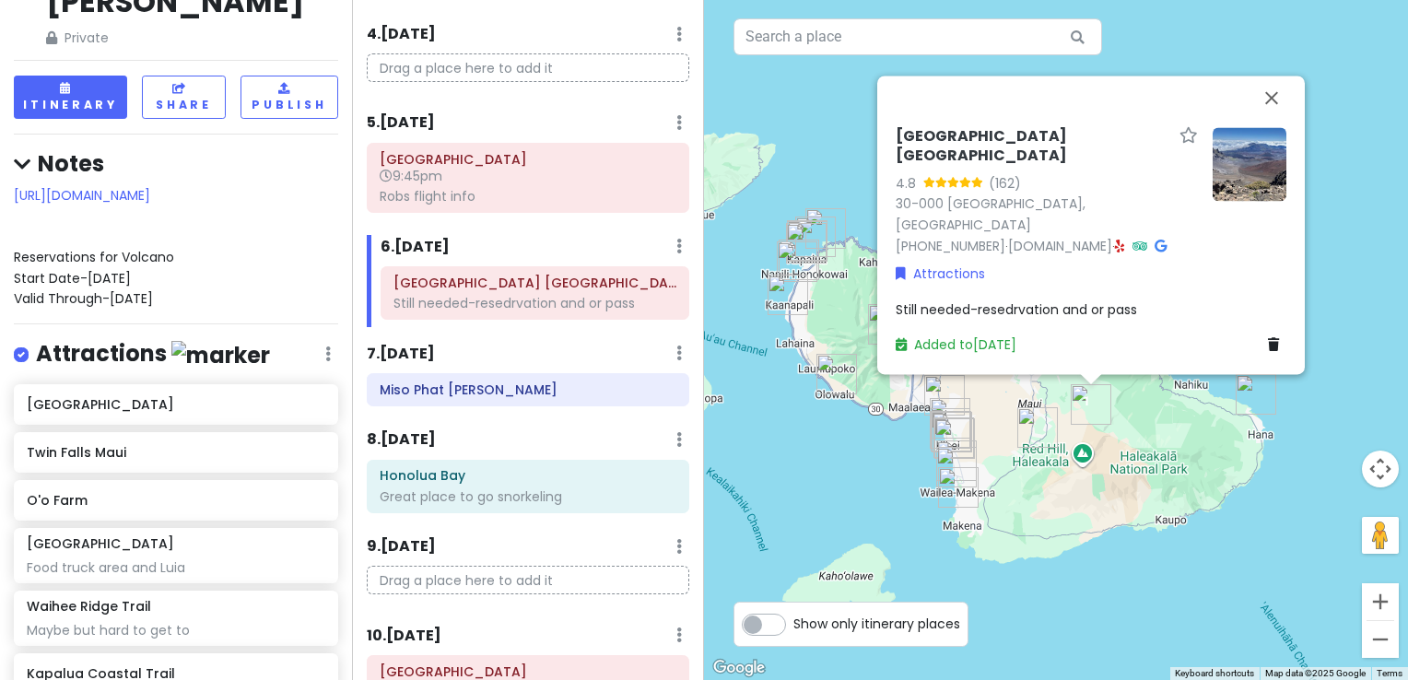
click at [191, 235] on div "[URL][DOMAIN_NAME] Reservations for Volcano Start Date-[DATE] Valid Through-[DA…" at bounding box center [176, 247] width 324 height 124
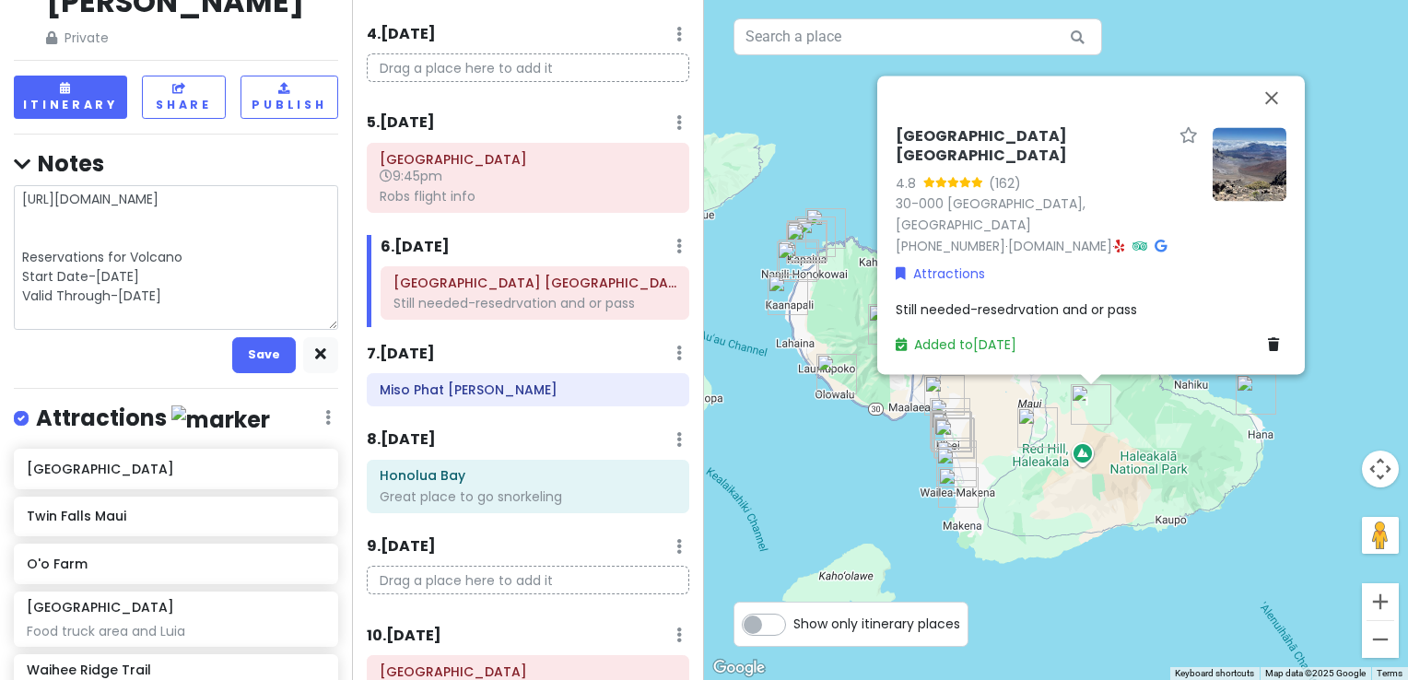
click at [191, 235] on textarea "[URL][DOMAIN_NAME] Reservations for Volcano Start Date-[DATE] Valid Through-[DA…" at bounding box center [176, 257] width 324 height 145
type textarea "x"
type textarea "[URL][DOMAIN_NAME] Reservations for Volcano- Start Date-[DATE] Valid Through-[D…"
type textarea "x"
type textarea "[URL][DOMAIN_NAME] Reservations for Volcano-Reservation #: 0721838903-1 Start D…"
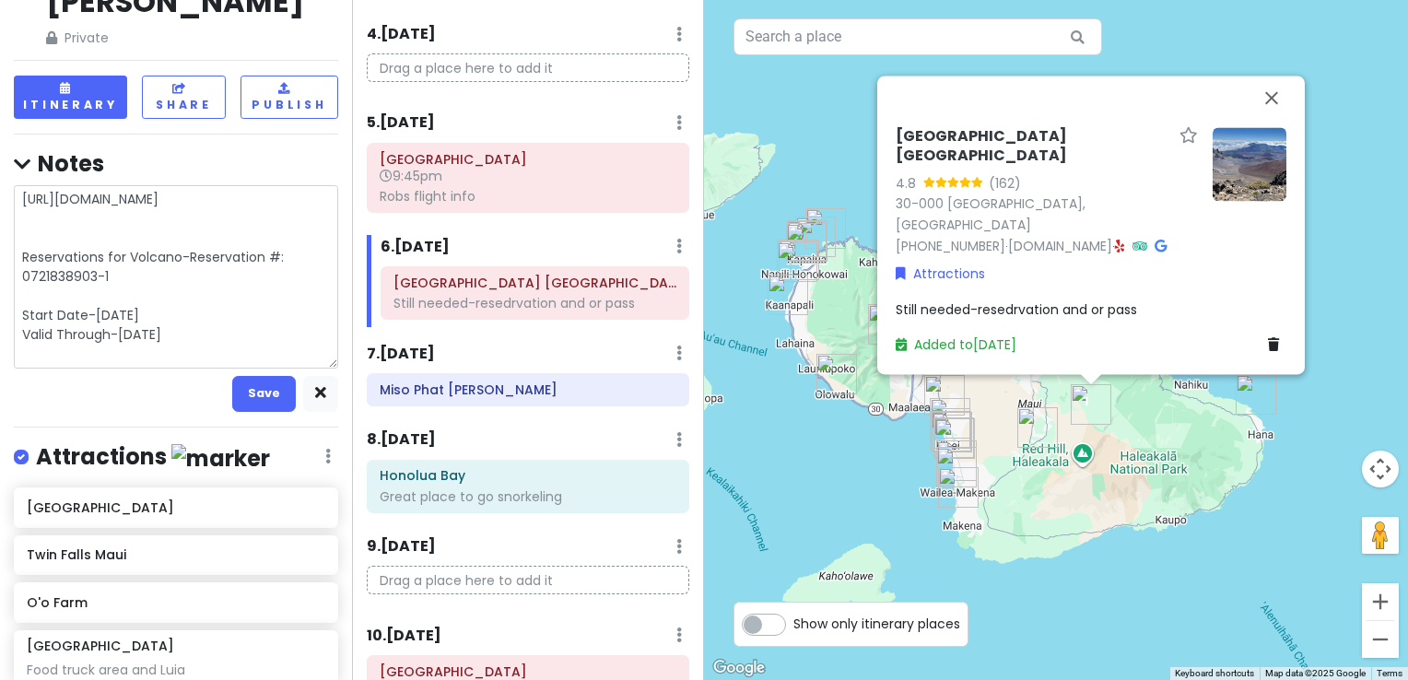
click at [182, 241] on textarea "[URL][DOMAIN_NAME] Reservations for Volcano-Reservation #: 0721838903-1 Start D…" at bounding box center [176, 276] width 324 height 183
type textarea "x"
type textarea "[URL][DOMAIN_NAME] Reservations for Volcano- Reservation #: 0721838903-1 Start …"
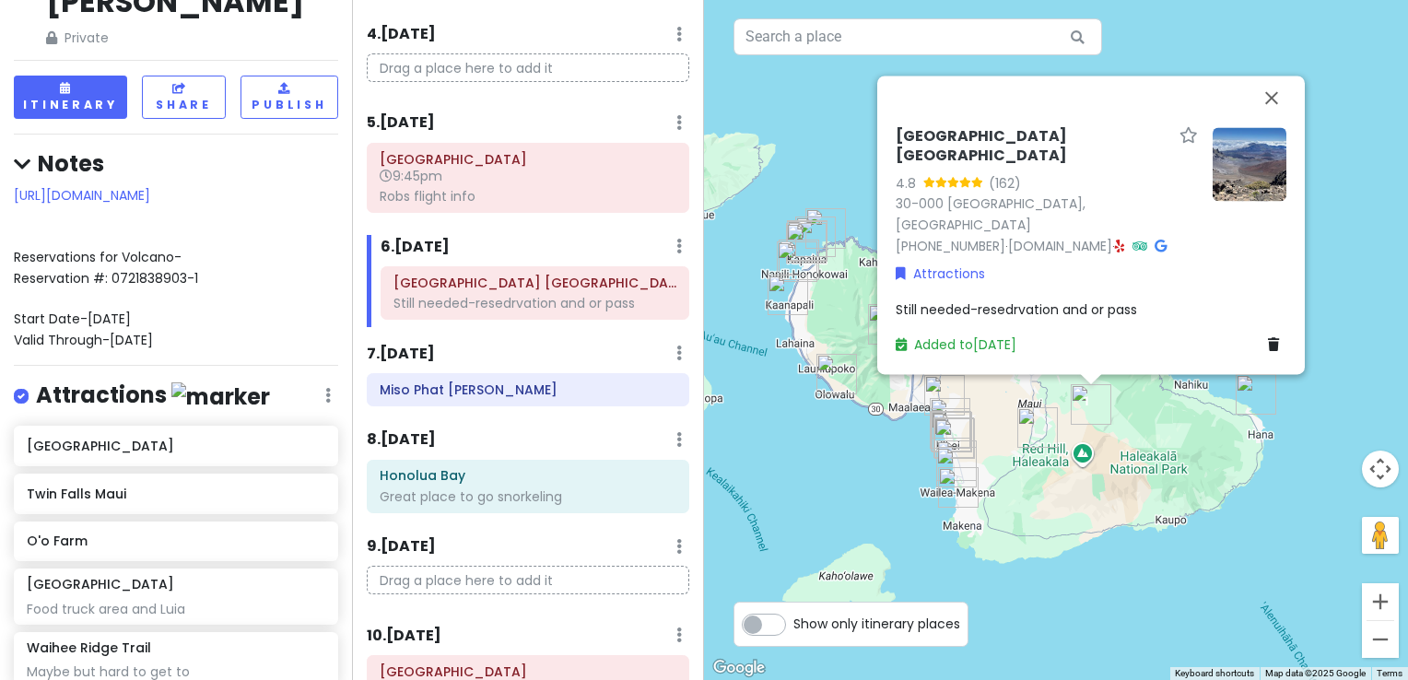
drag, startPoint x: 232, startPoint y: 325, endPoint x: 1, endPoint y: 244, distance: 245.1
click at [1, 244] on div "Maui-Kihei Trip Private Change Dates Make a Copy Delete Trip Give Feedback 💡 Su…" at bounding box center [176, 340] width 352 height 680
copy span "Reservations for Volcano- Reservation #: 0721838903-1 Start Date-[DATE] Valid T…"
click at [1159, 315] on div "Still needed-resedrvation and or pass" at bounding box center [1091, 310] width 391 height 20
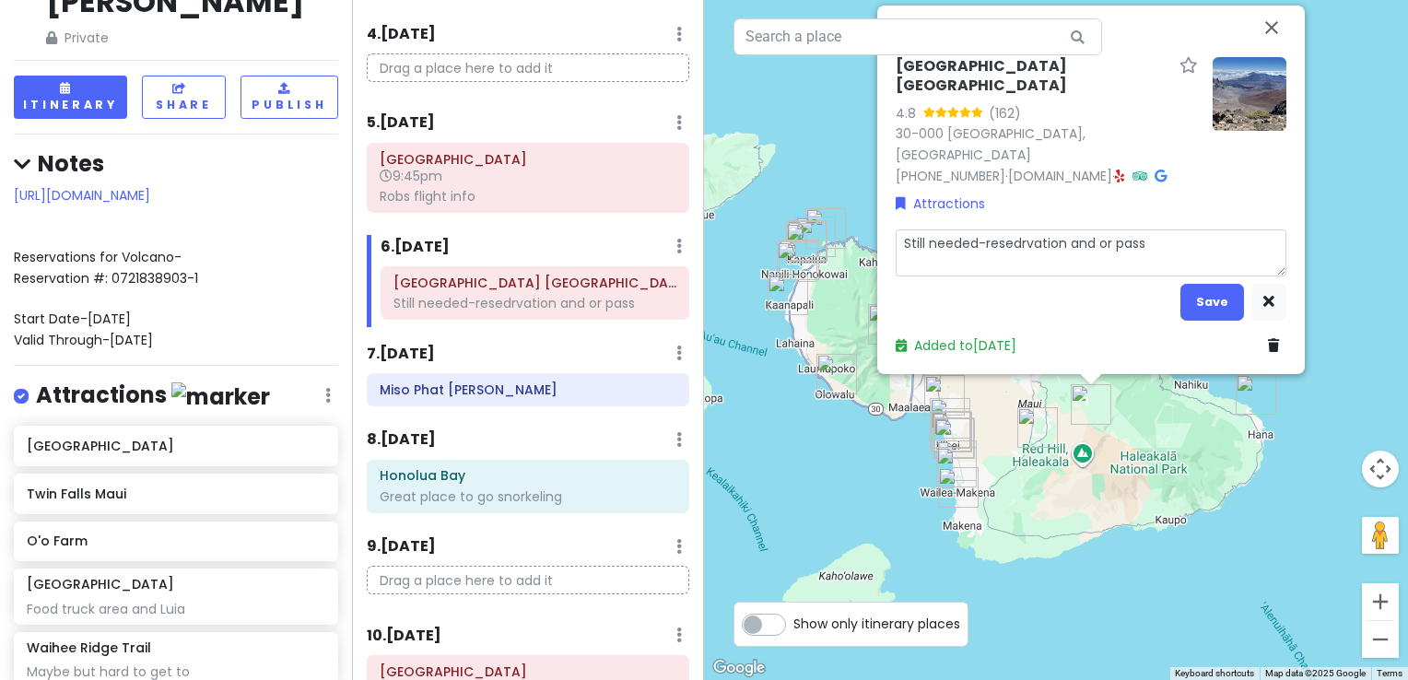
drag, startPoint x: 1179, startPoint y: 252, endPoint x: 766, endPoint y: 237, distance: 413.2
click at [766, 237] on div "[GEOGRAPHIC_DATA] 4.8 (162) 30-000 [GEOGRAPHIC_DATA], [GEOGRAPHIC_DATA] [PHONE_…" at bounding box center [1056, 340] width 704 height 680
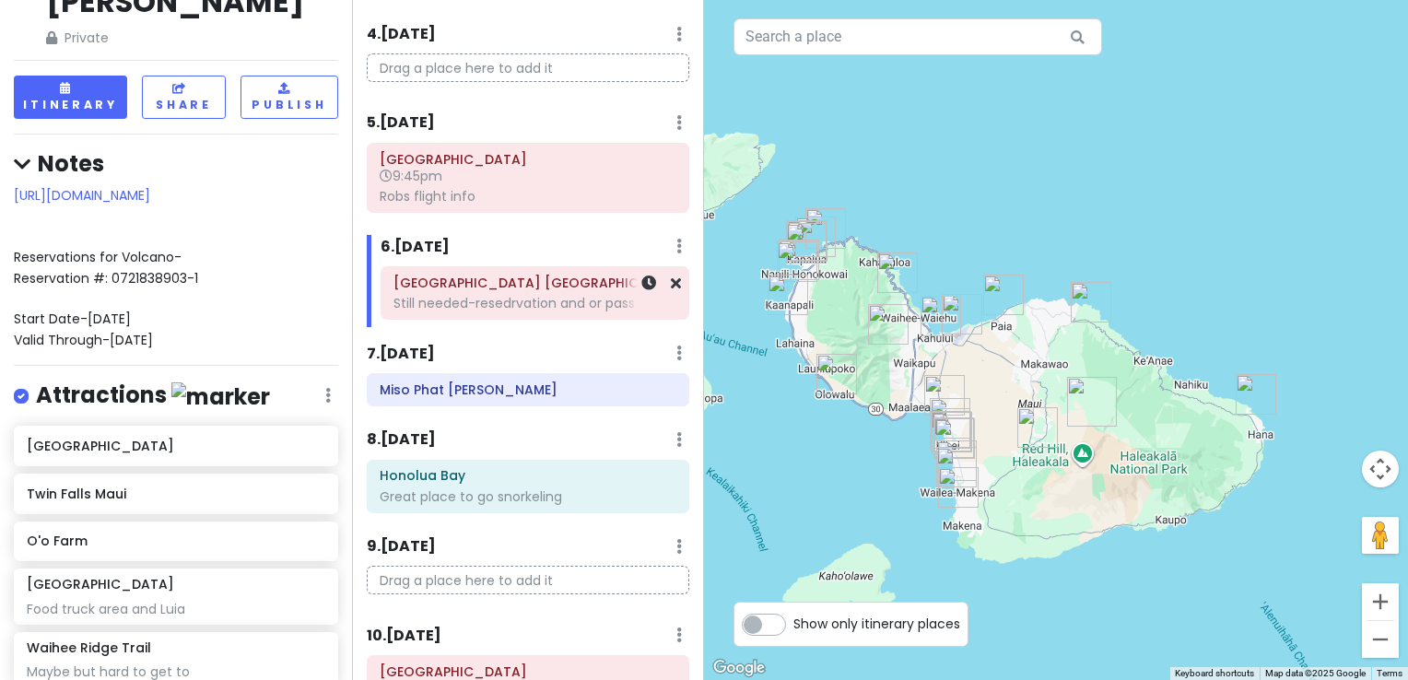
click at [514, 295] on div "Still needed-resedrvation and or pass" at bounding box center [535, 303] width 283 height 17
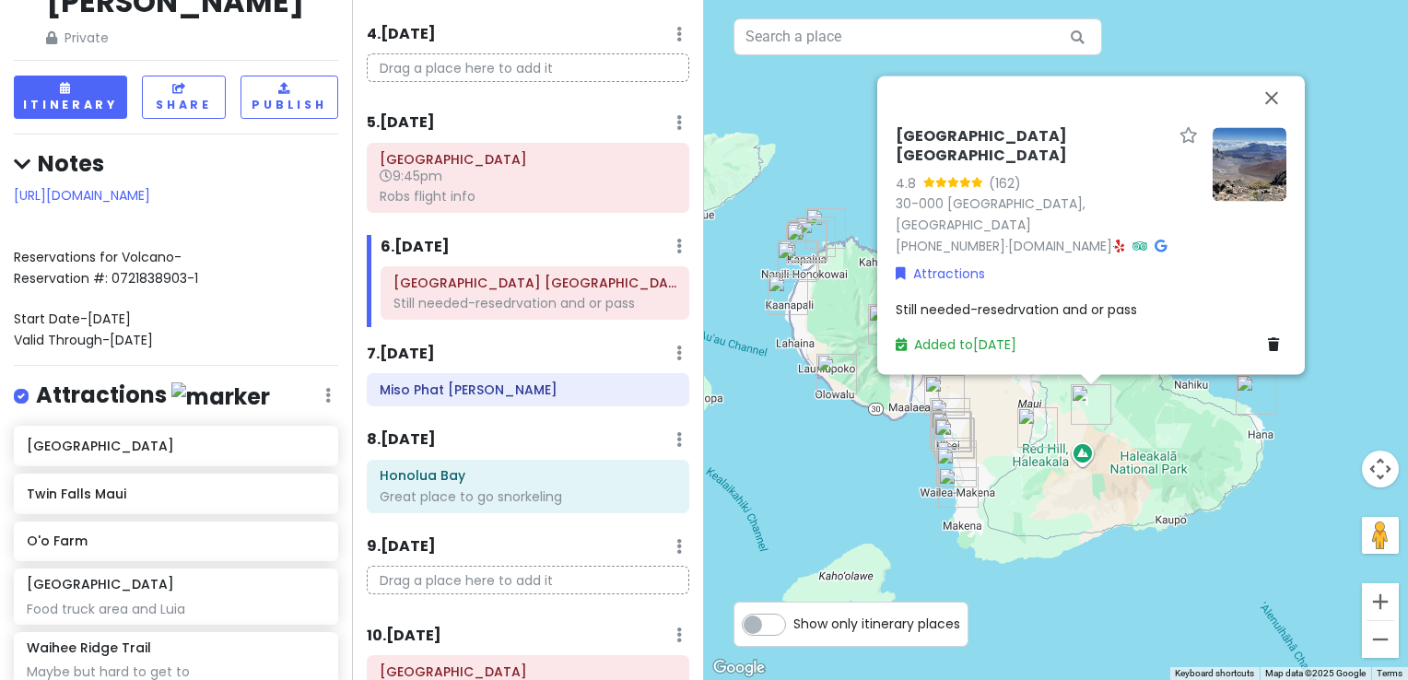
click at [1036, 307] on span "Still needed-resedrvation and or pass" at bounding box center [1016, 309] width 241 height 18
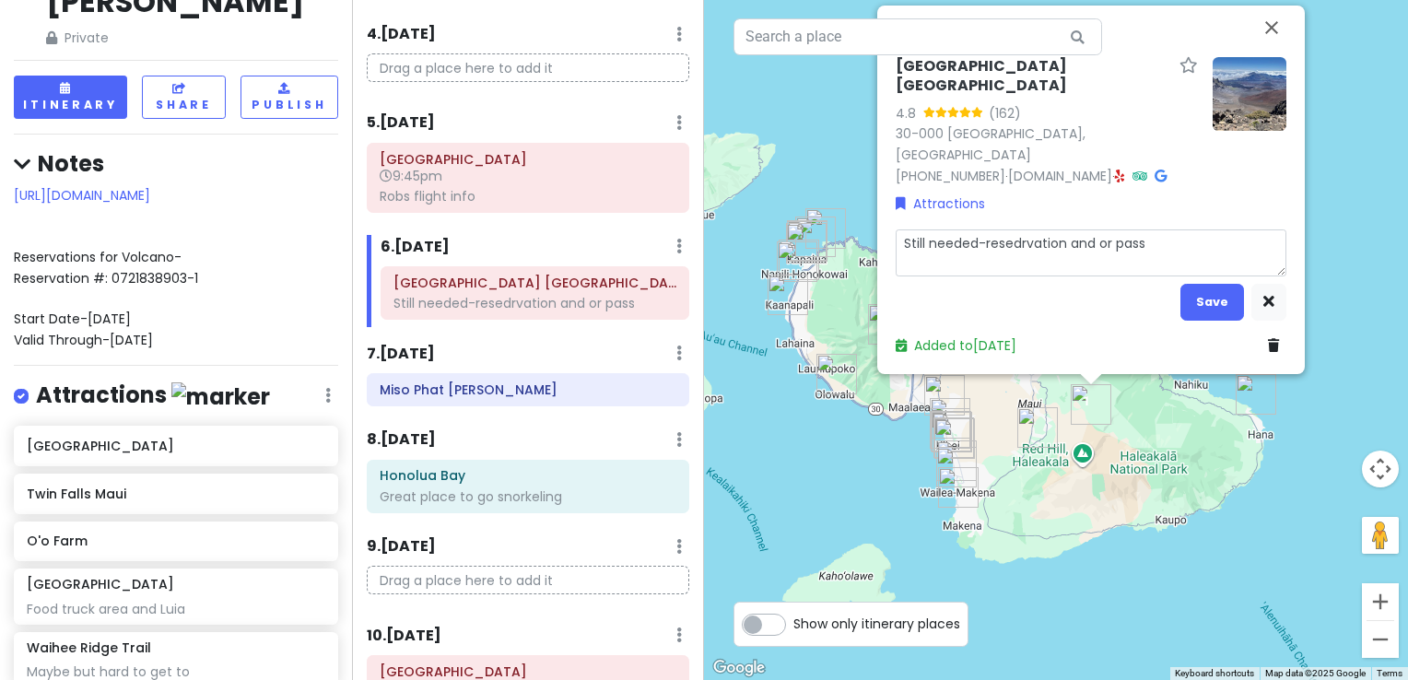
click at [1148, 242] on textarea "Still needed-resedrvation and or pass" at bounding box center [1091, 253] width 391 height 48
type textarea "x"
type textarea "Still needed-resedrvation and or pas"
type textarea "x"
type textarea "Still needed-resedrvation and or pa"
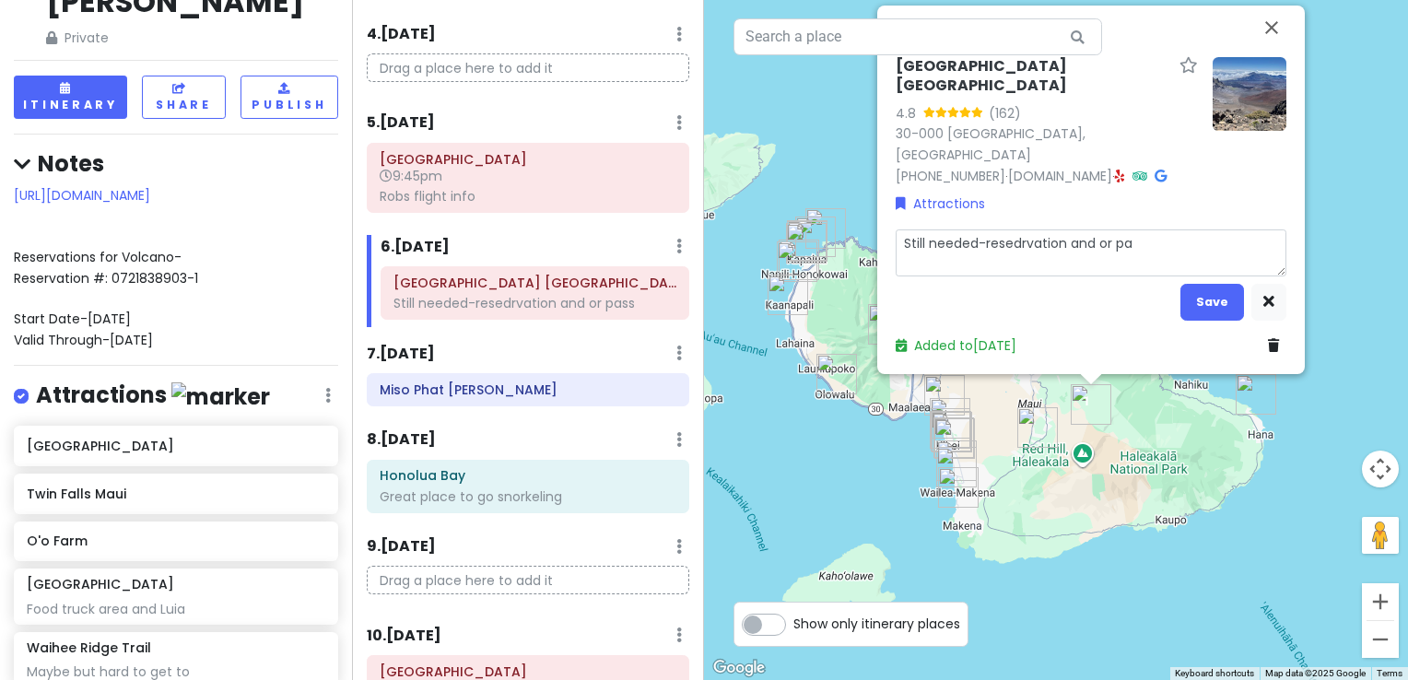
type textarea "x"
type textarea "Still needed-resedrvation and or p"
type textarea "x"
type textarea "Still needed-resedrvation and or"
type textarea "x"
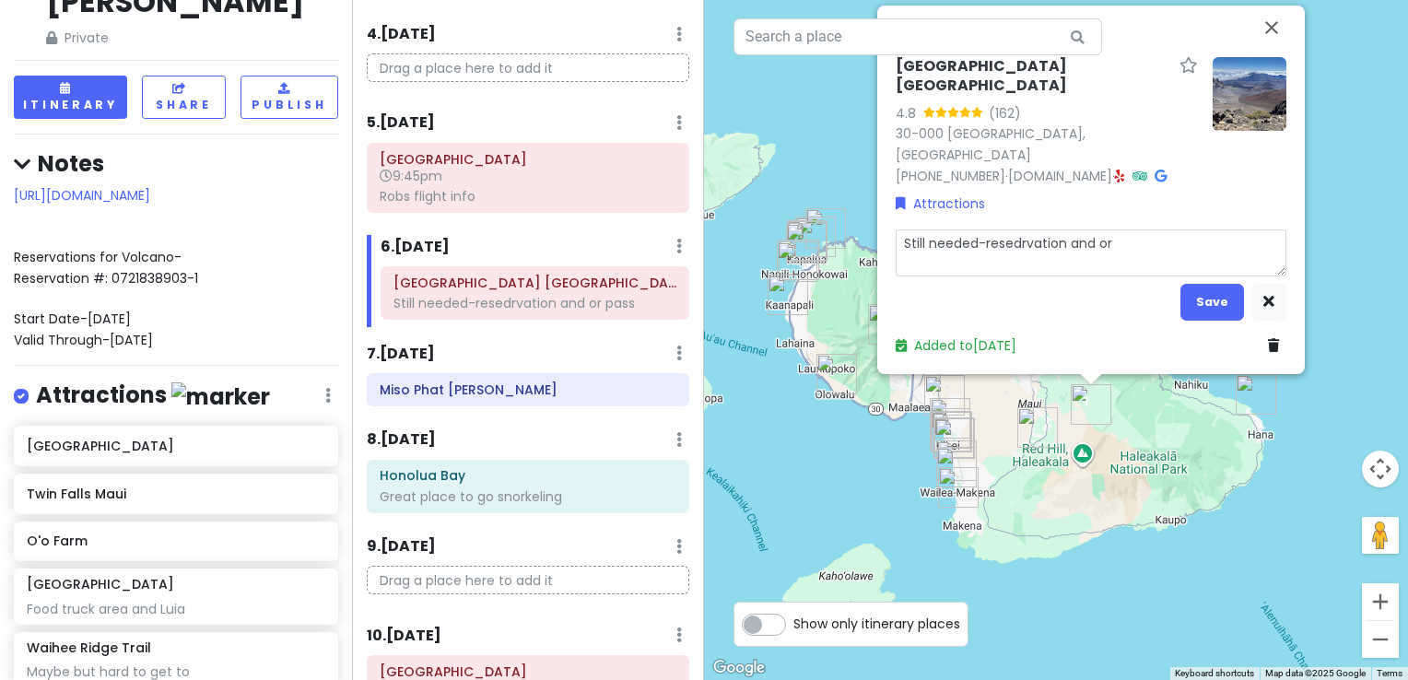
type textarea "Still needed-resedrvation and or"
type textarea "x"
type textarea "Still needed-resedrvation and o"
type textarea "x"
type textarea "Still needed-resedrvation and"
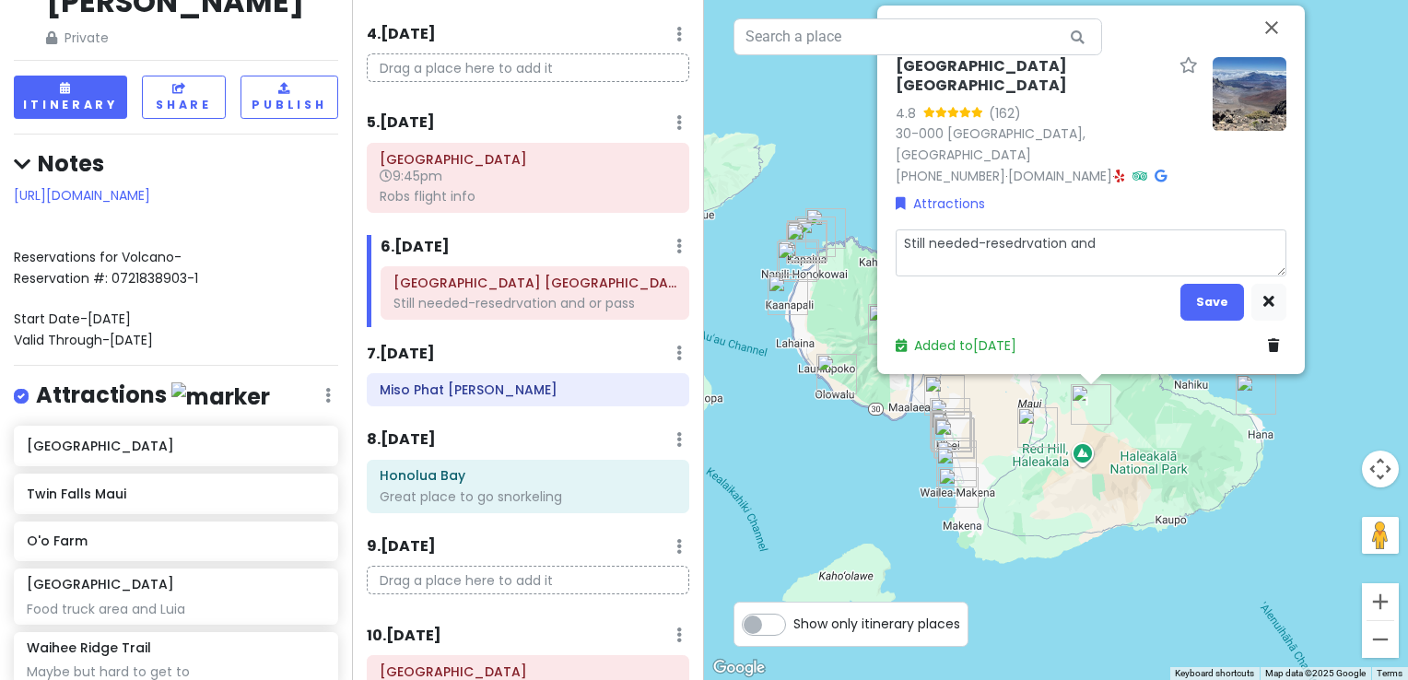
type textarea "x"
type textarea "Still needed-resedrvation and"
type textarea "x"
type textarea "Still needed-resedrvation an"
type textarea "x"
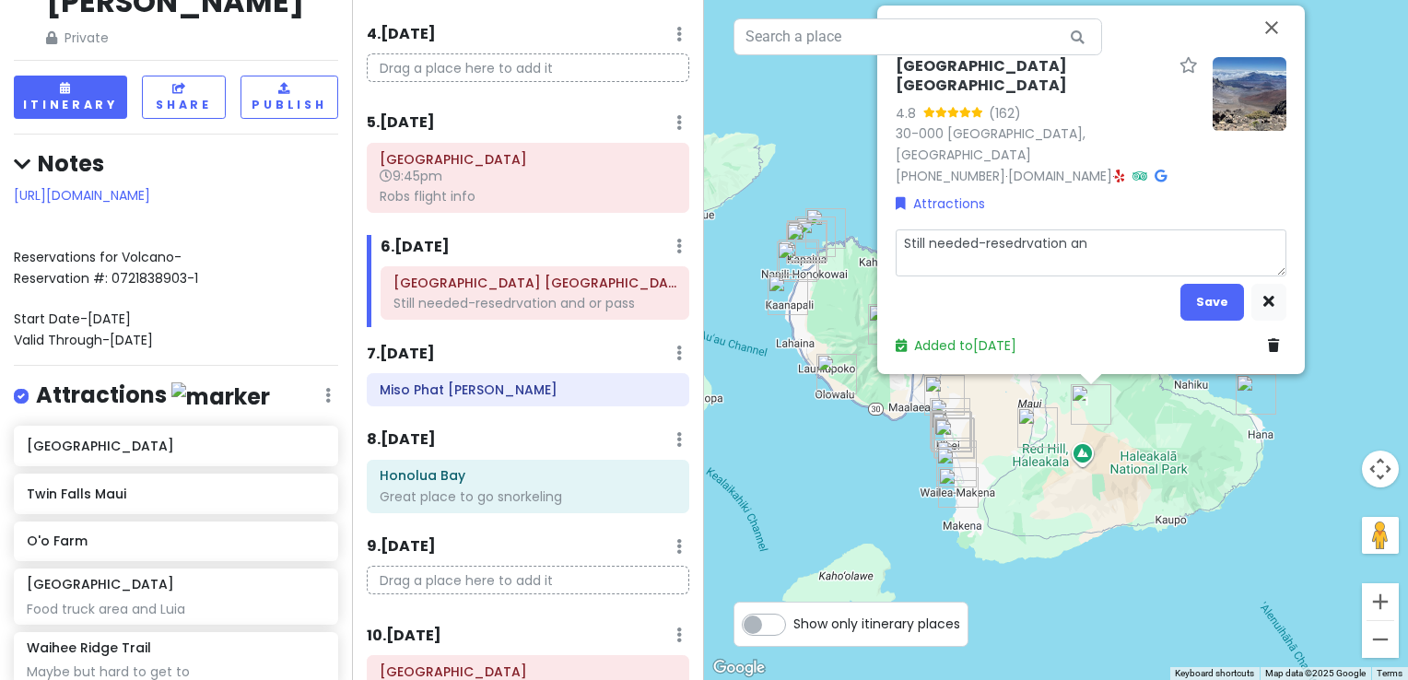
type textarea "Still needed-resedrvation a"
type textarea "x"
type textarea "Still needed-resedrvation"
type textarea "x"
type textarea "Still needed-resedrvation"
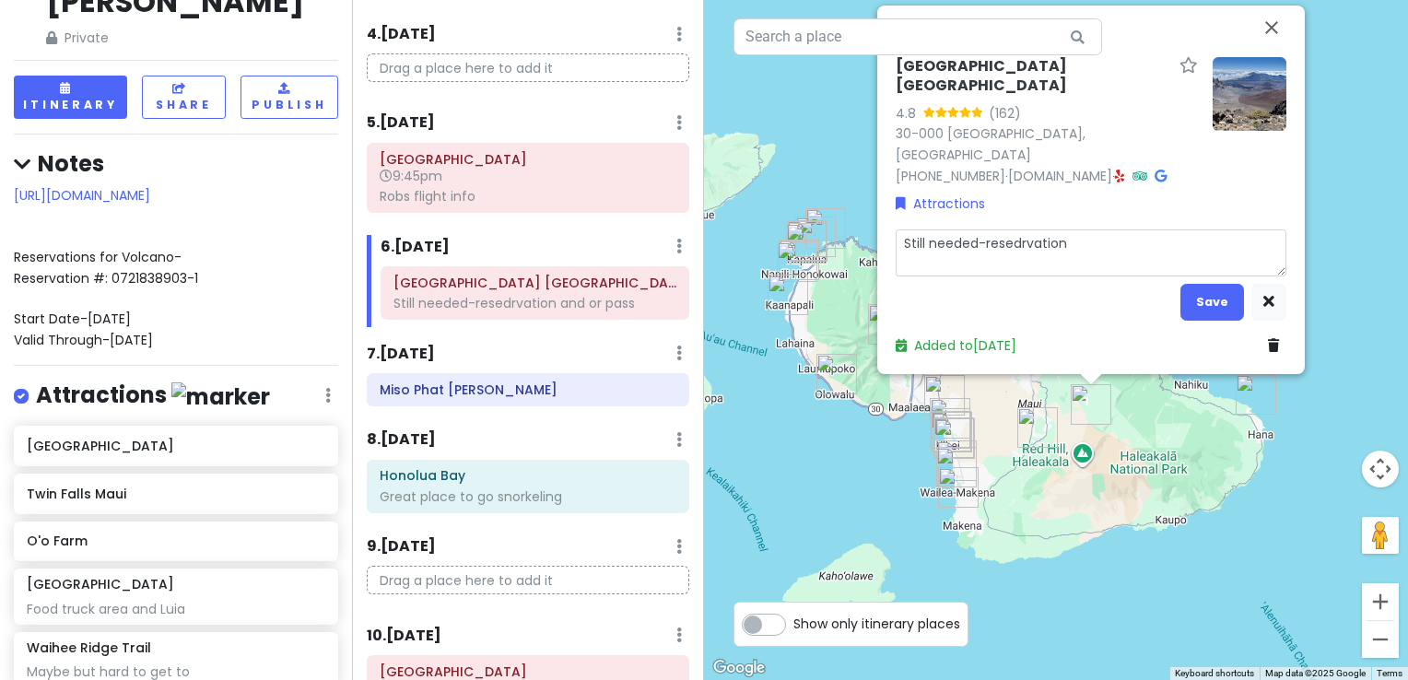
type textarea "x"
type textarea "Still needed-resedrvatio"
type textarea "x"
type textarea "Still needed-resedrvati"
type textarea "x"
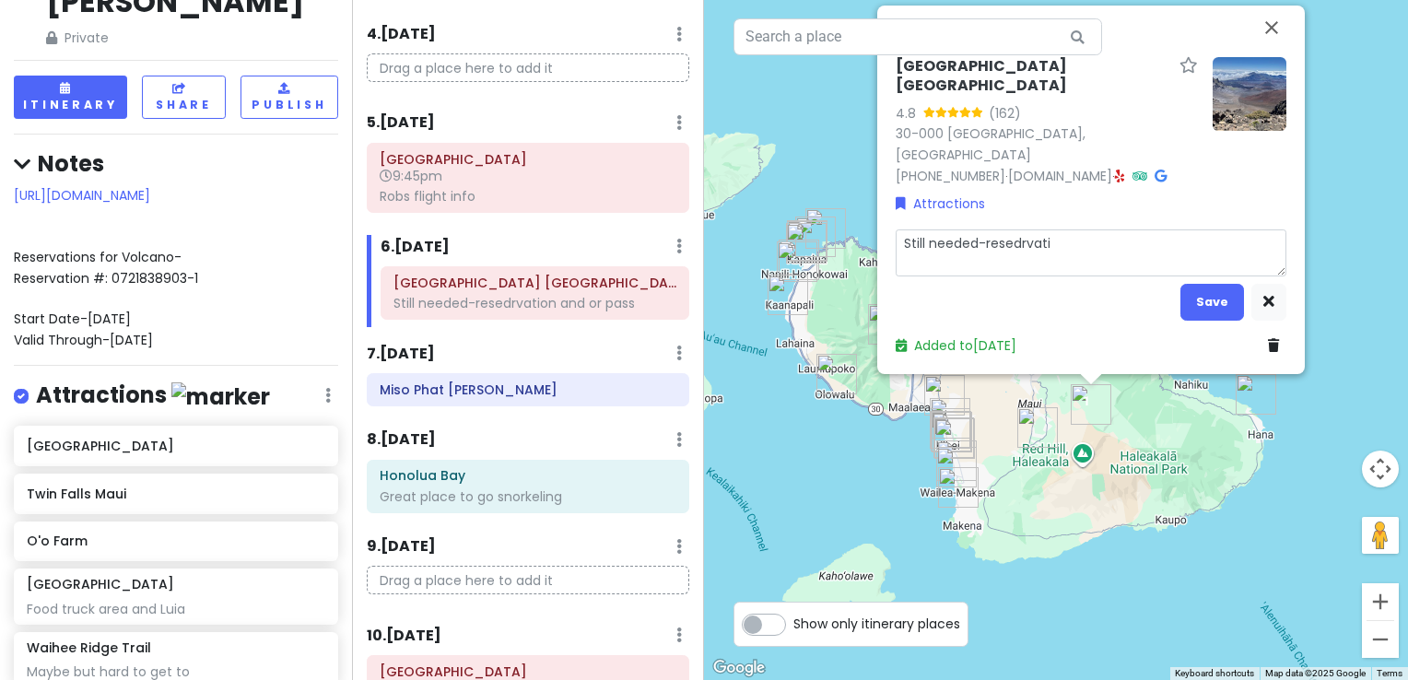
type textarea "Still needed-resedrvat"
type textarea "x"
type textarea "Still needed-resedrva"
type textarea "x"
type textarea "Still needed-resedrv"
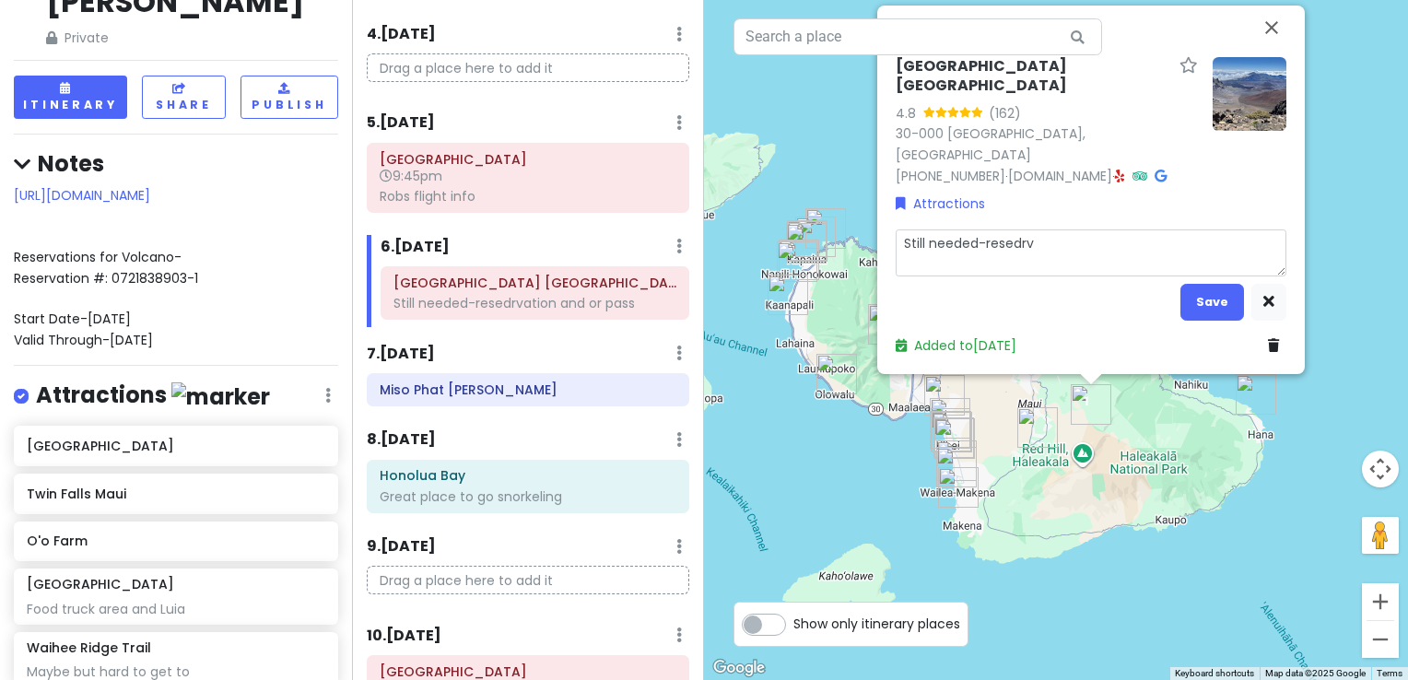
type textarea "x"
type textarea "Still needed-resedr"
type textarea "x"
type textarea "Still needed-resed"
type textarea "x"
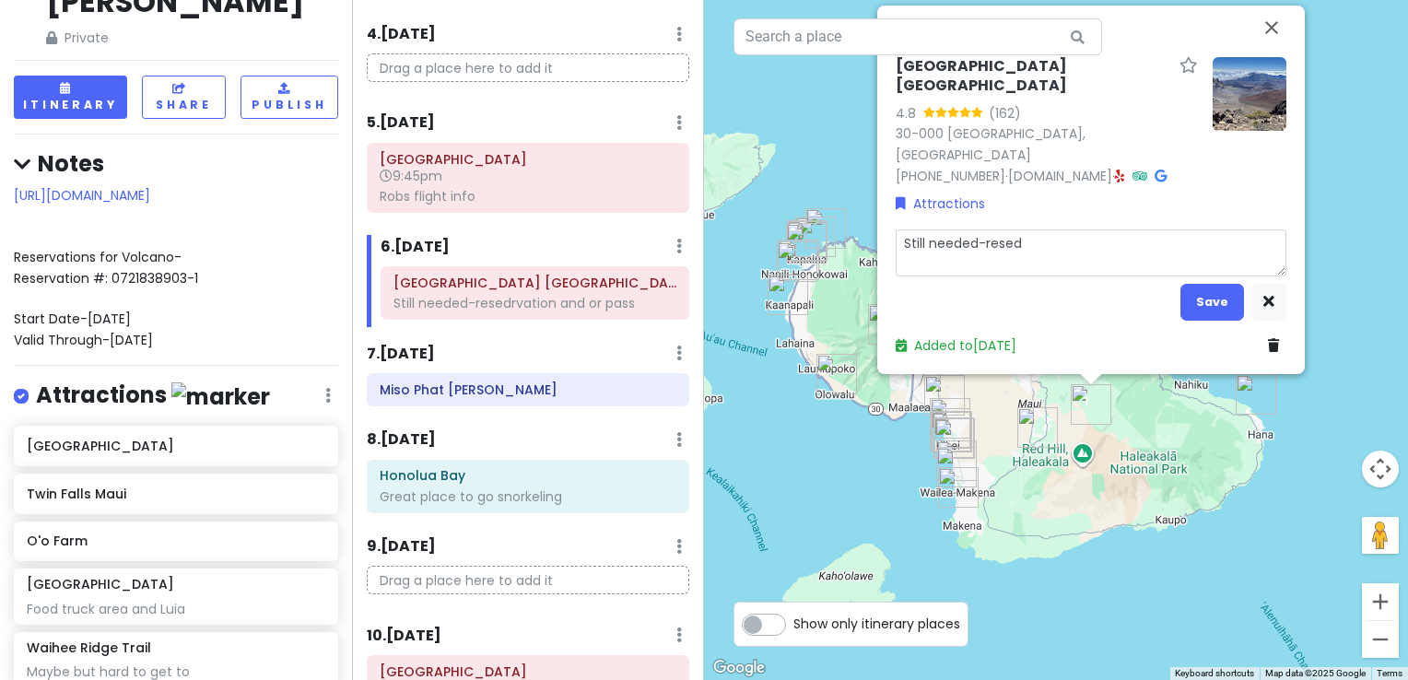
type textarea "Still needed-rese"
type textarea "x"
type textarea "Still needed-res"
type textarea "x"
type textarea "Still needed-re"
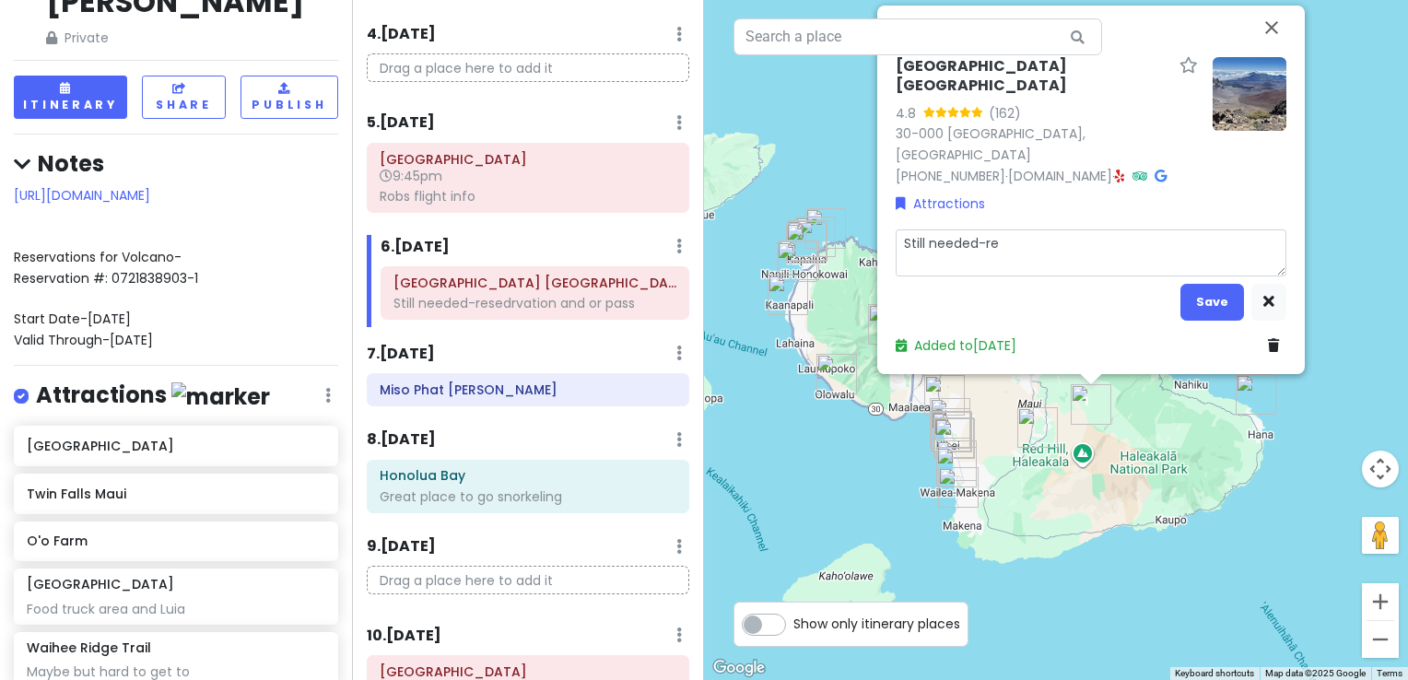
type textarea "x"
type textarea "Still needed-r"
type textarea "x"
type textarea "Still needed-"
type textarea "x"
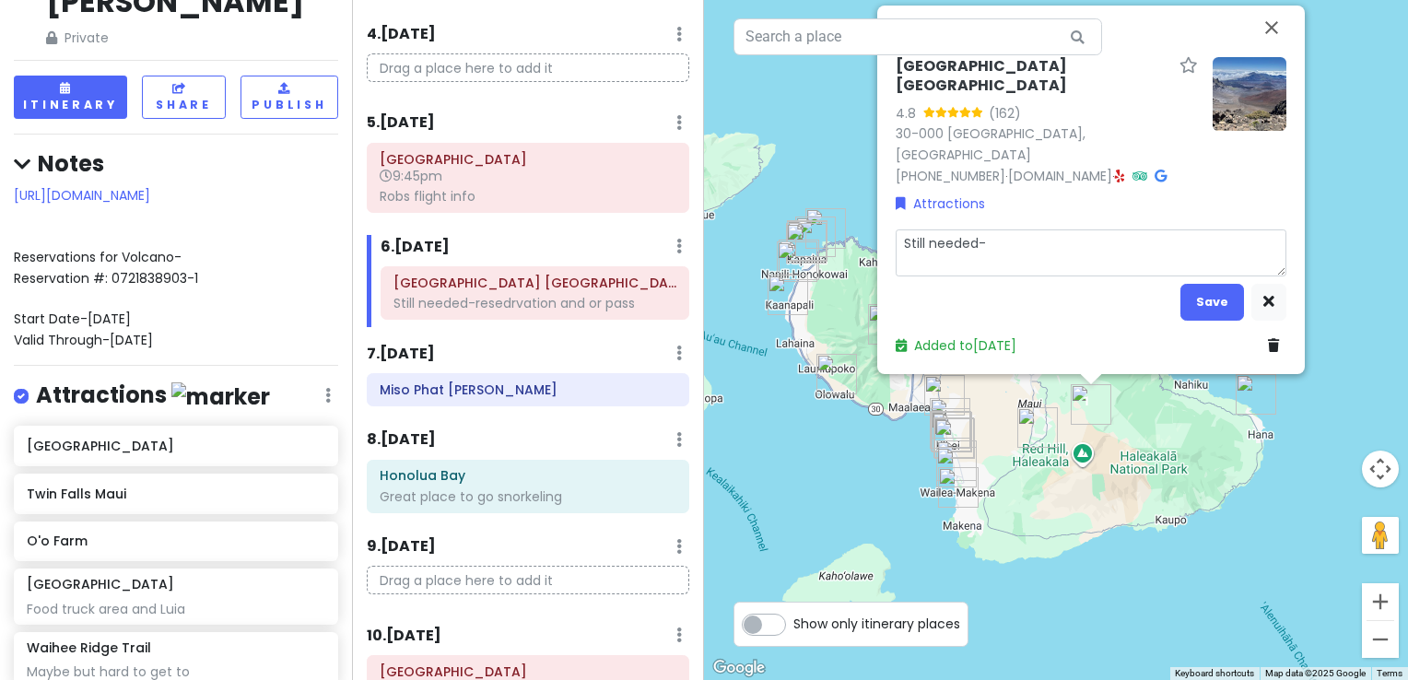
type textarea "Still needed"
type textarea "x"
type textarea "Still neede"
type textarea "x"
type textarea "Still need"
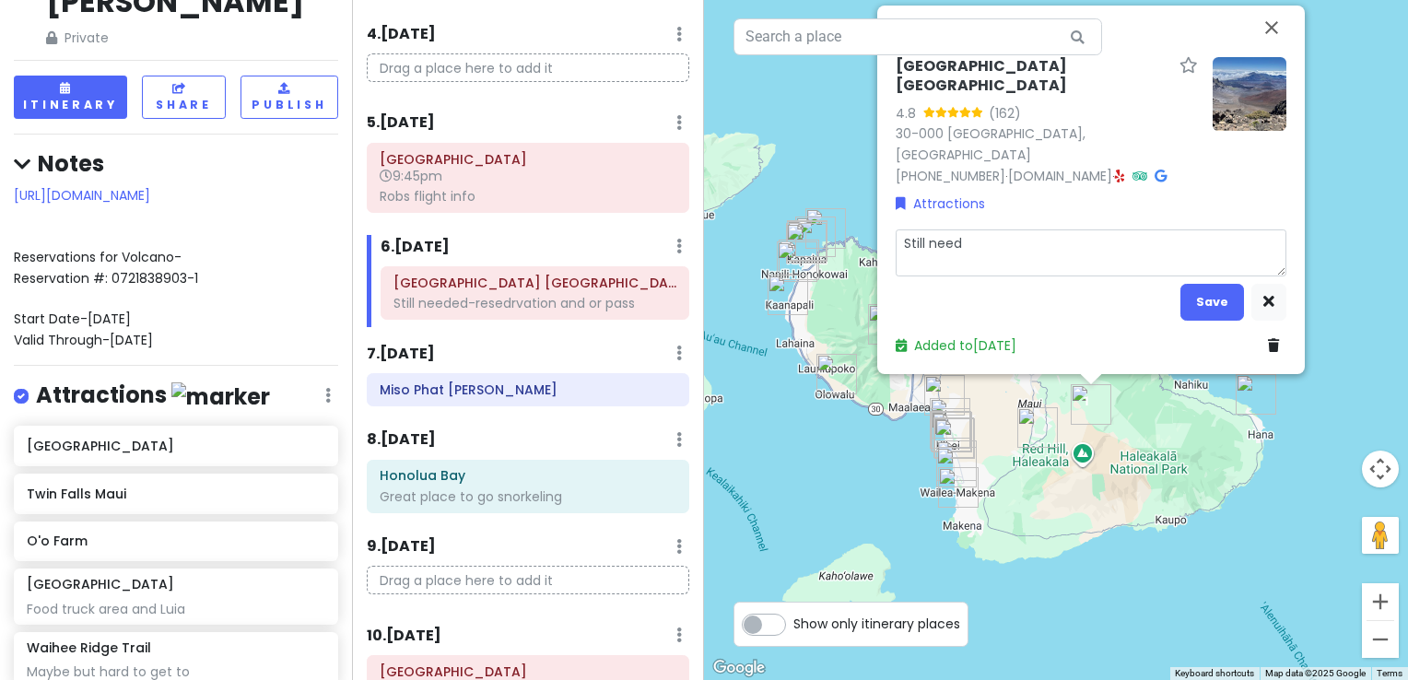
type textarea "x"
type textarea "Still nee"
type textarea "x"
type textarea "Still ne"
type textarea "x"
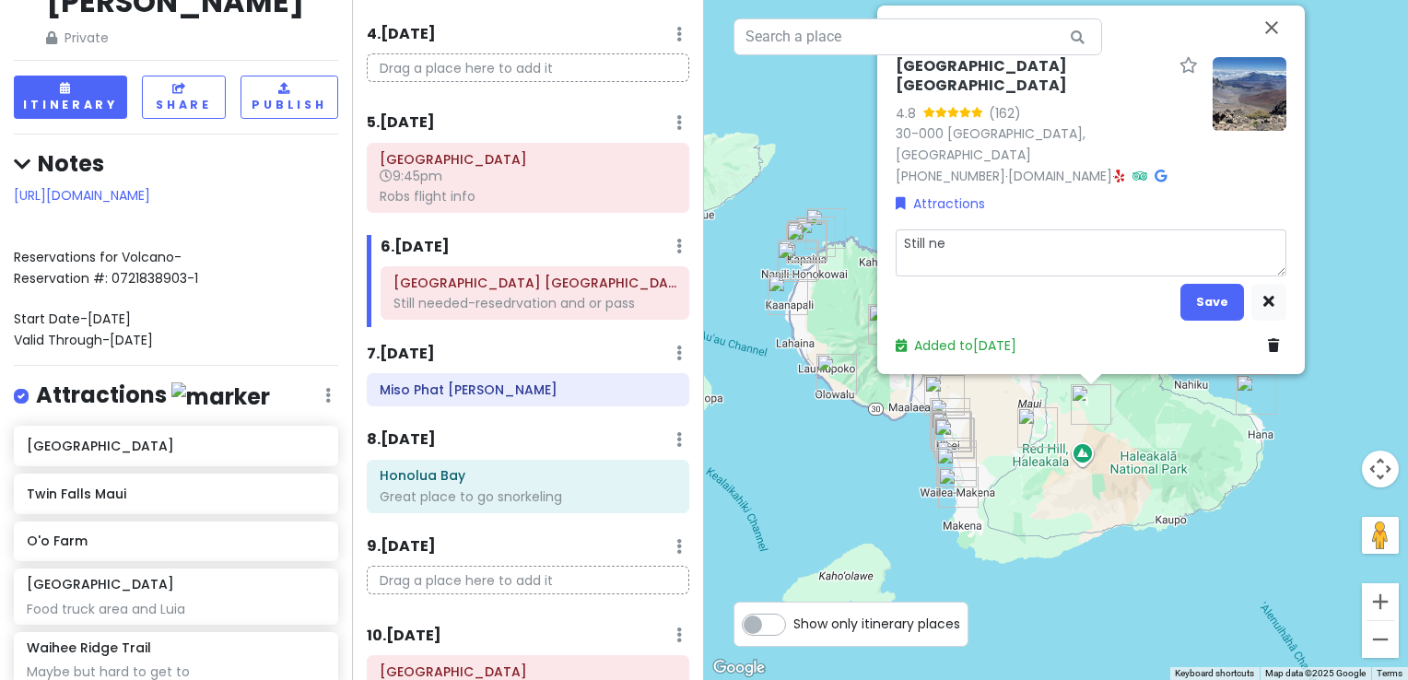
type textarea "Still n"
type textarea "x"
type textarea "Still"
type textarea "x"
type textarea "Still"
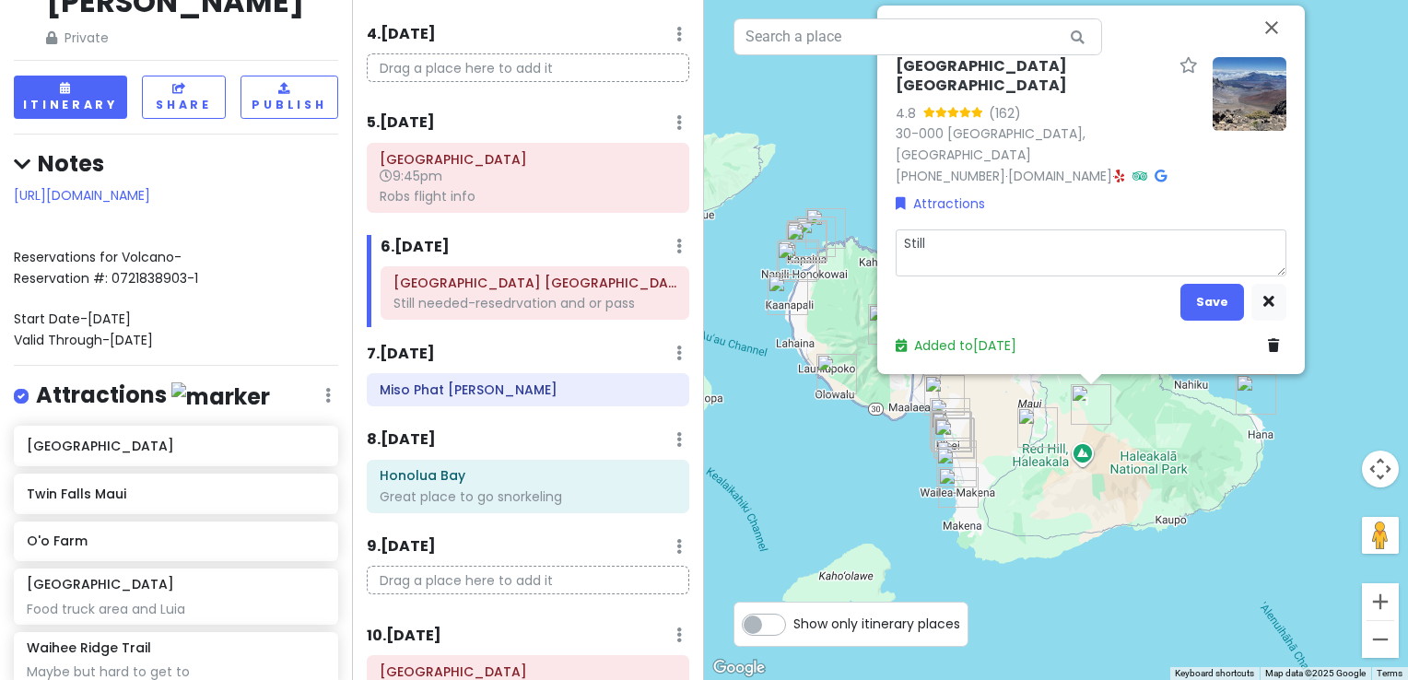
type textarea "x"
type textarea "Stil"
type textarea "x"
type textarea "Sti"
type textarea "x"
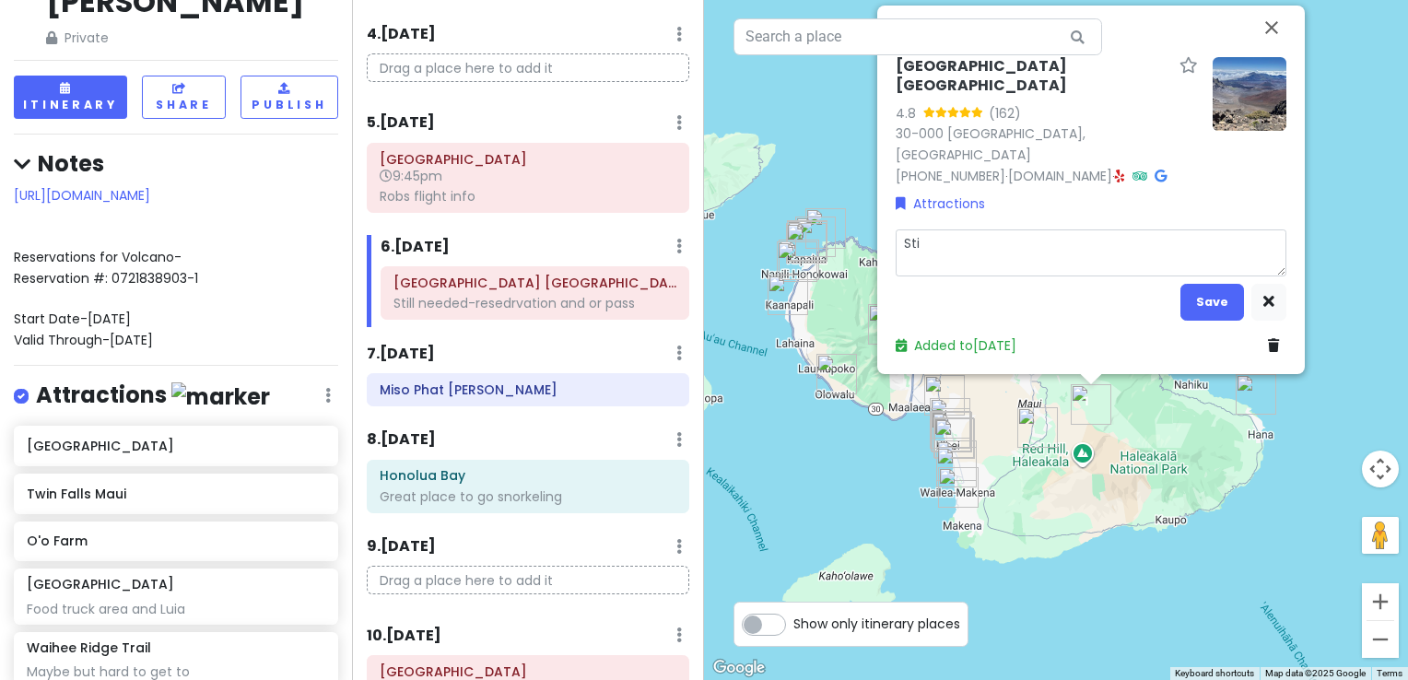
type textarea "St"
type textarea "x"
type textarea "S"
type textarea "x"
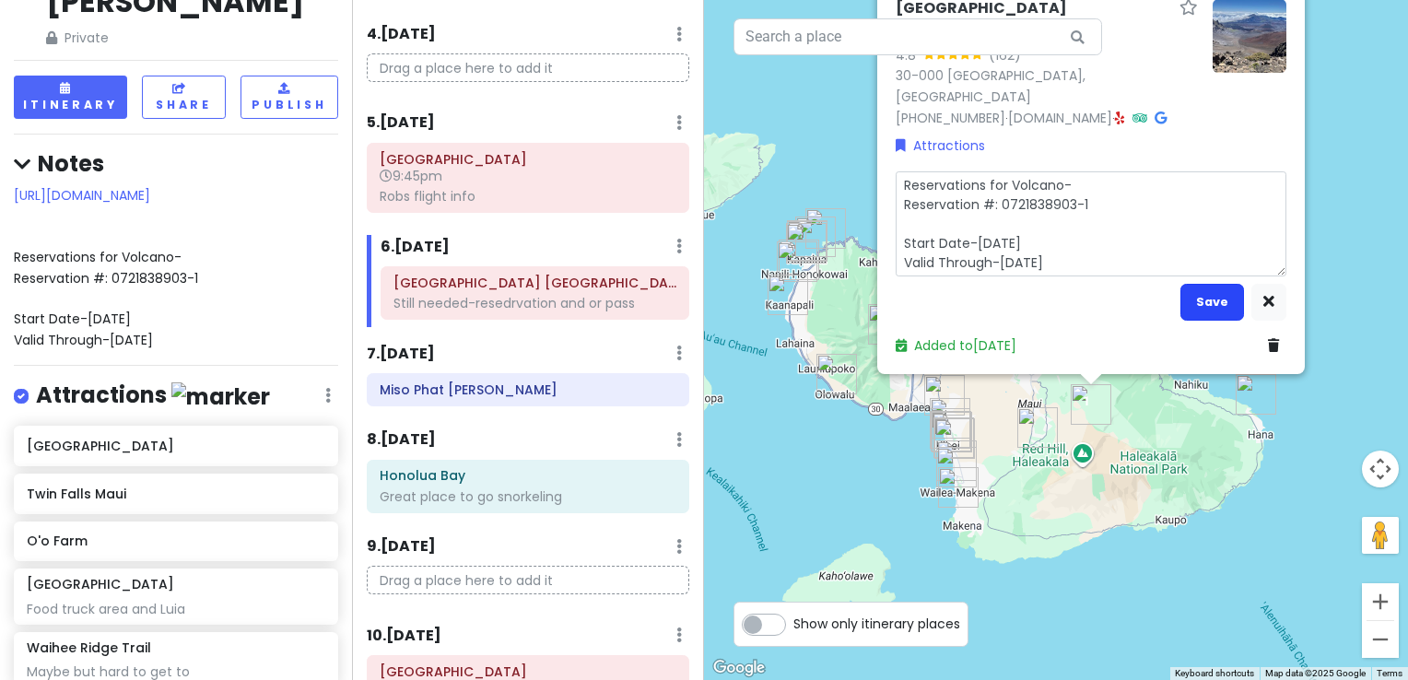
type textarea "Reservations for Volcano- Reservation #: 0721838903-1 Start Date-[DATE] Valid T…"
click at [1206, 308] on button "Save" at bounding box center [1213, 302] width 64 height 36
